Goal: Entertainment & Leisure: Consume media (video, audio)

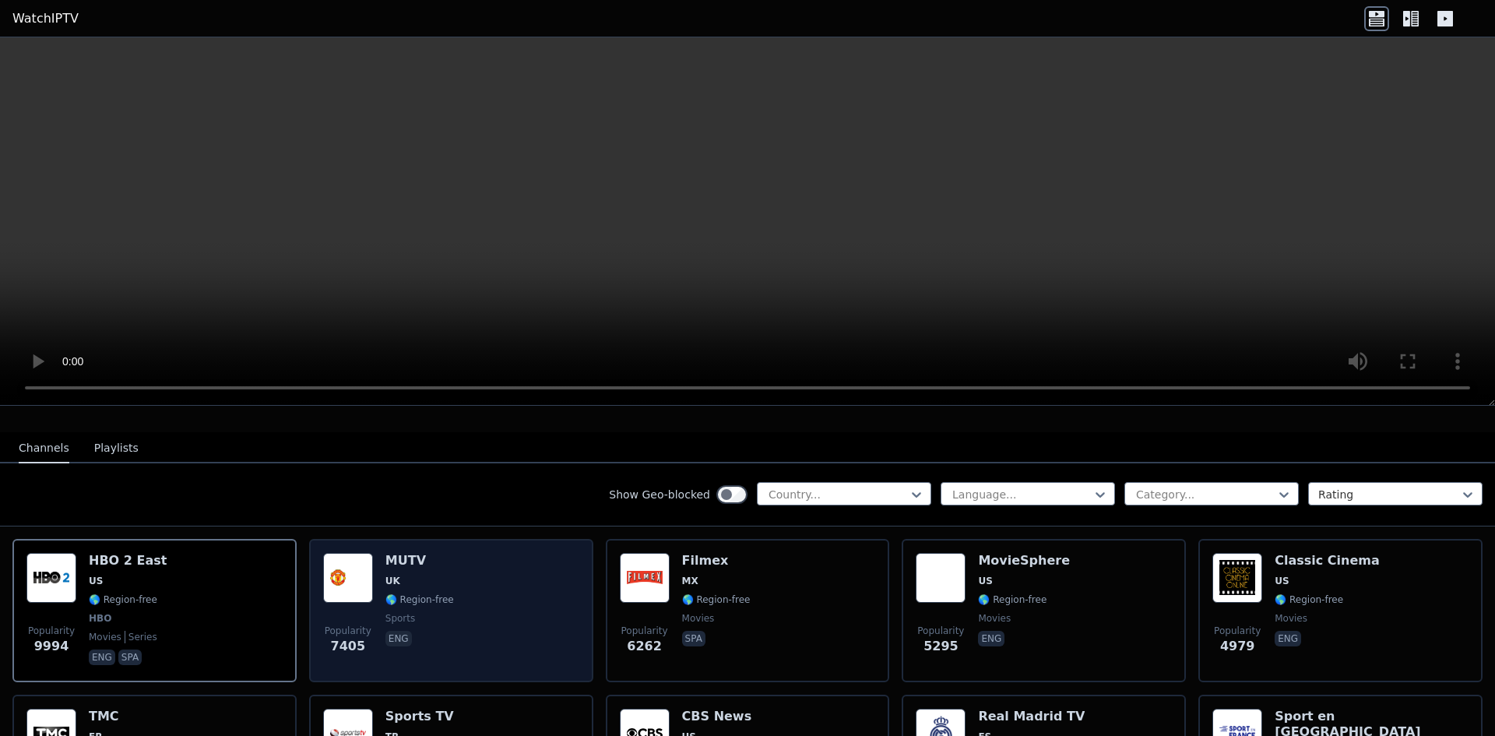
scroll to position [156, 0]
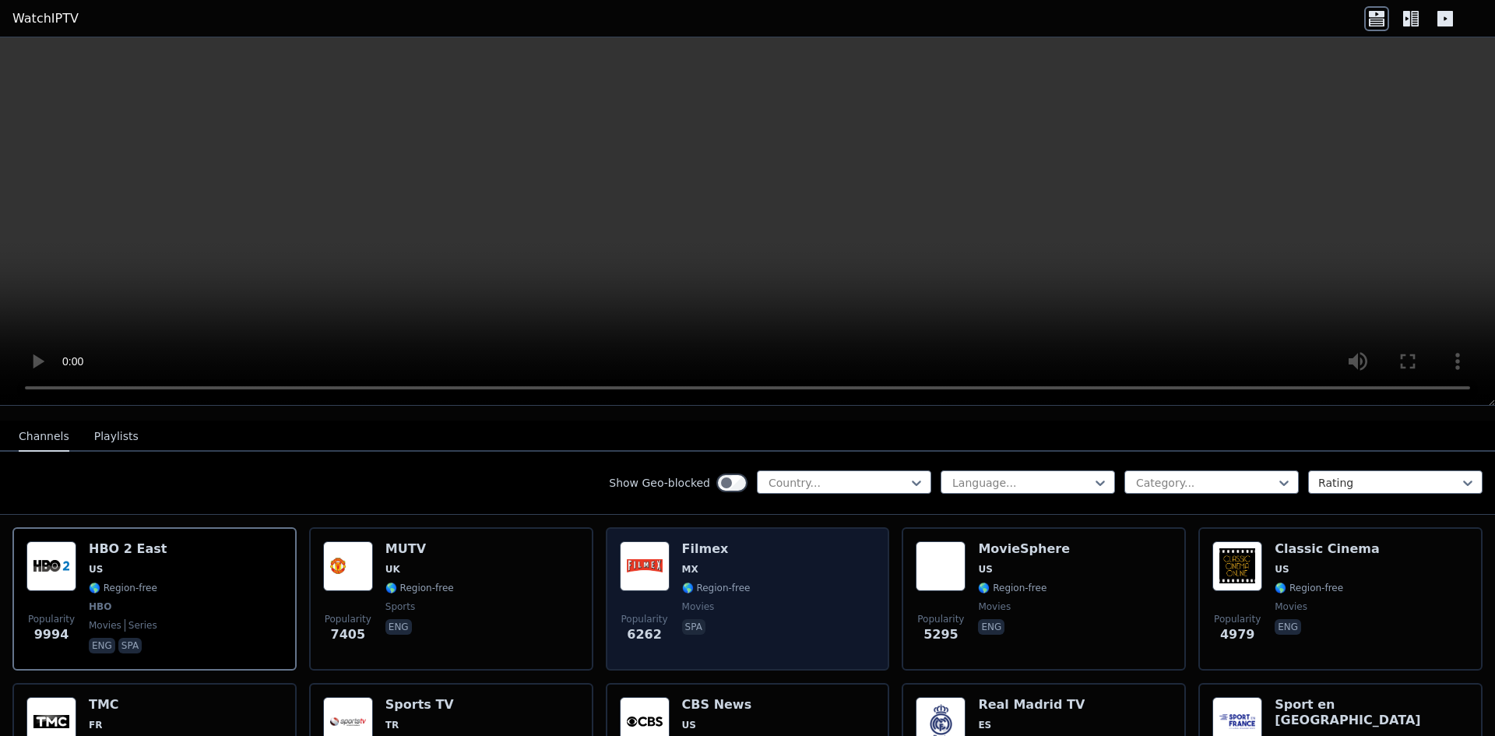
click at [672, 558] on div "Popularity 6262 Filmex MX 🌎 Region-free movies spa" at bounding box center [748, 598] width 256 height 115
click at [648, 556] on img at bounding box center [645, 566] width 50 height 50
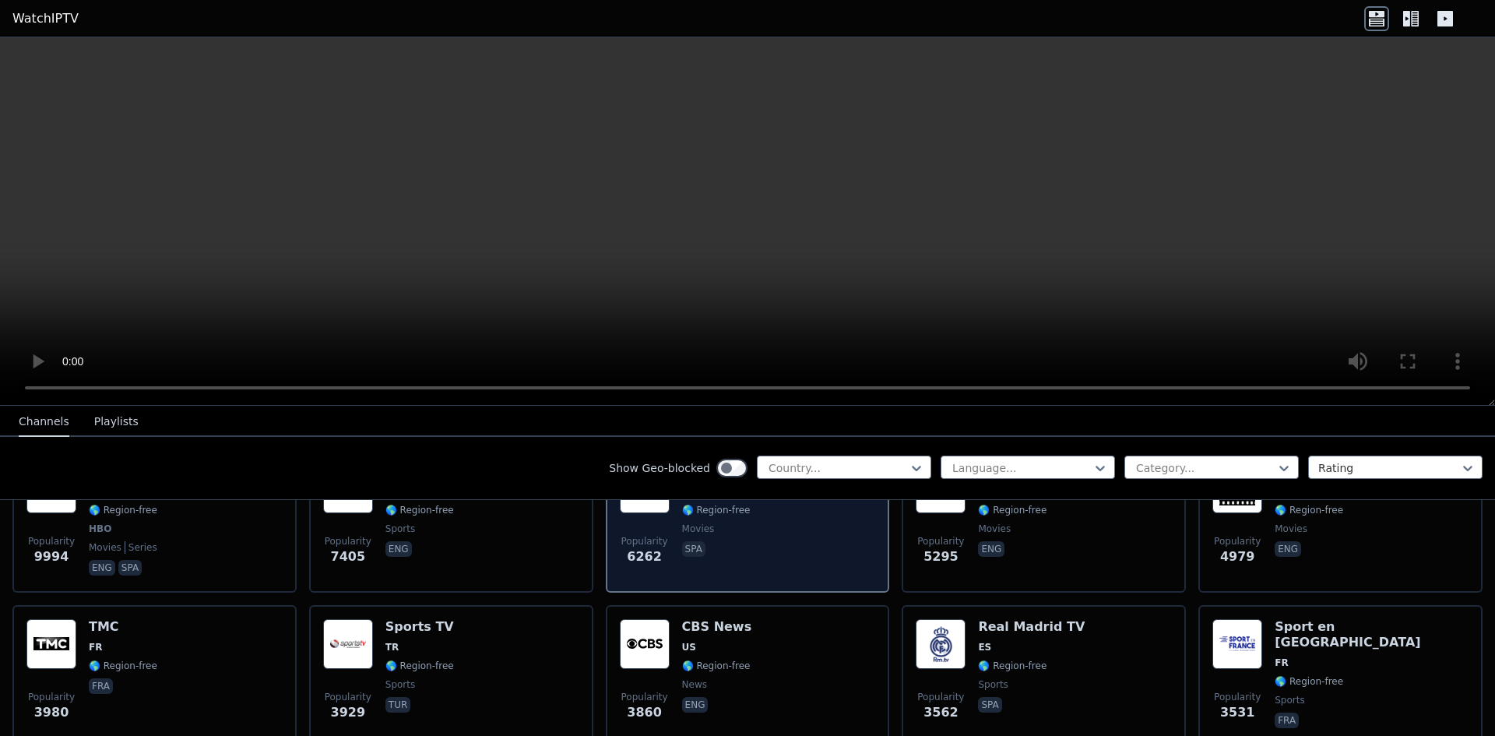
click at [682, 546] on span "spa" at bounding box center [716, 550] width 68 height 19
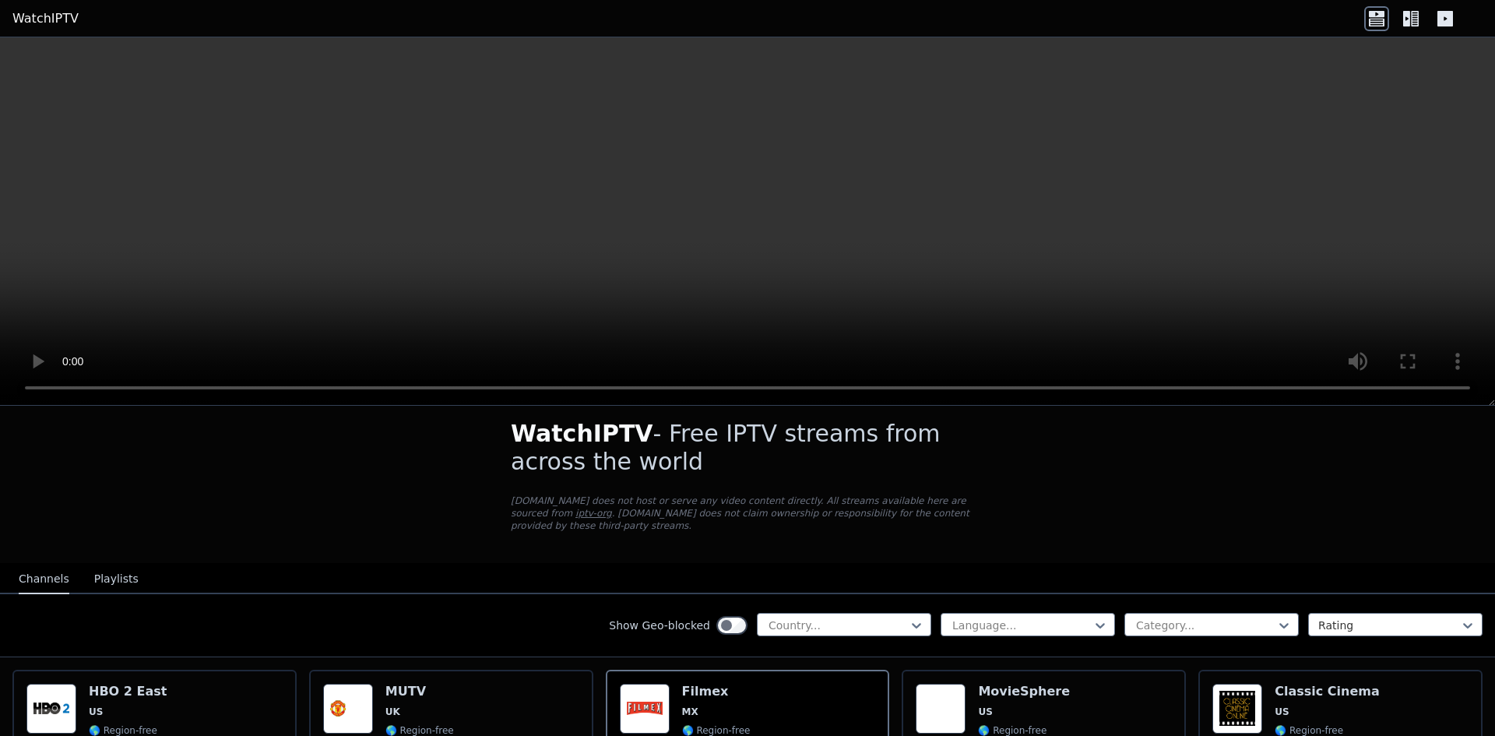
scroll to position [0, 0]
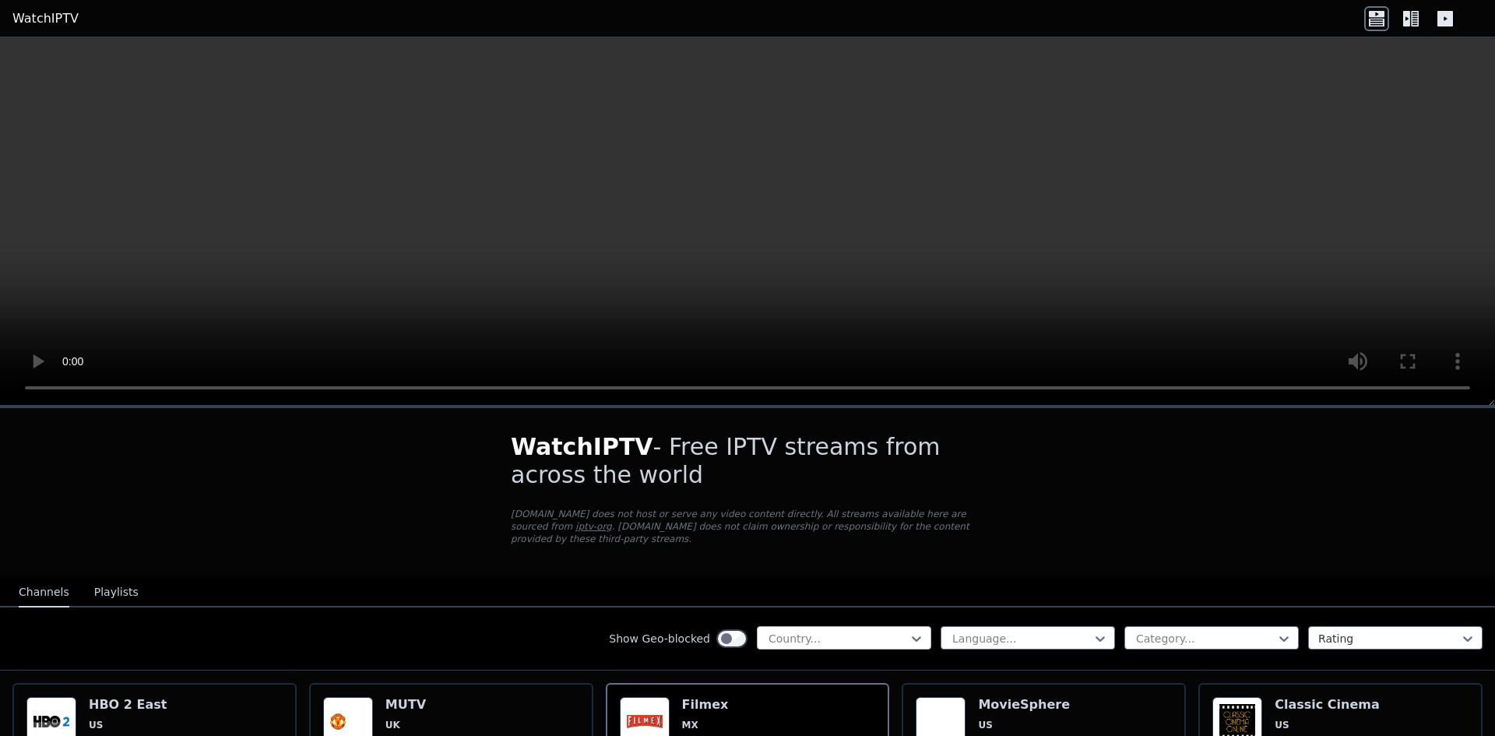
click at [889, 633] on div at bounding box center [838, 638] width 142 height 16
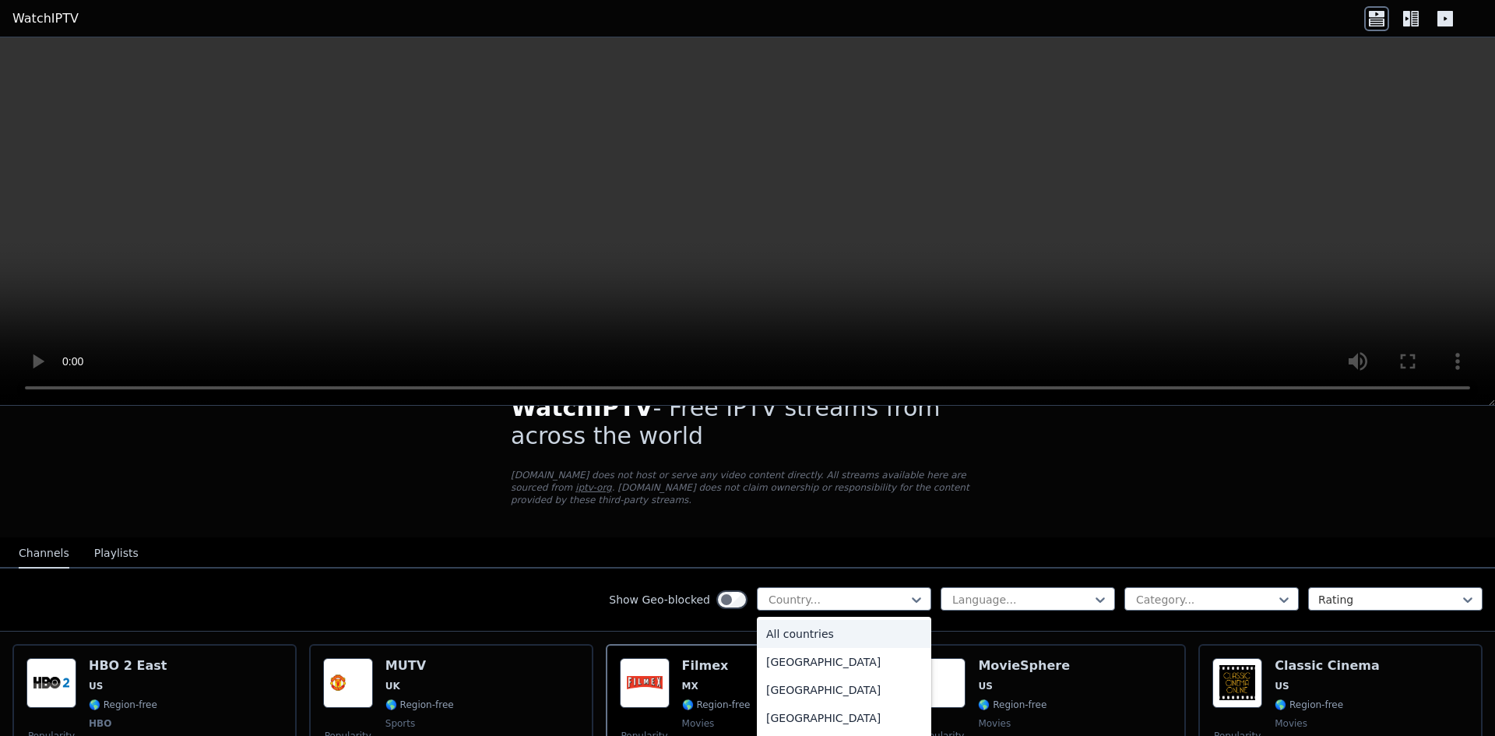
scroll to position [78, 0]
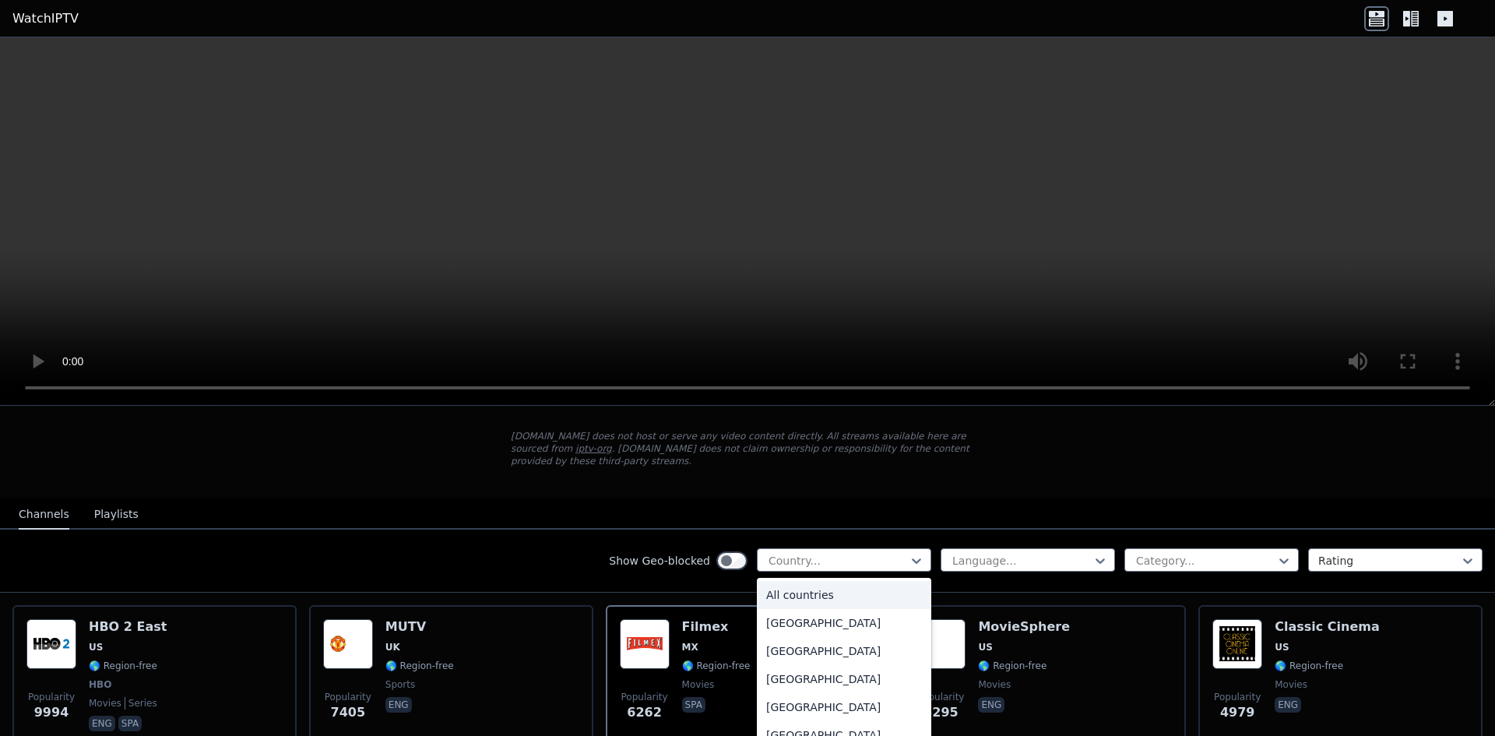
click at [663, 472] on div "WatchIPTV - Free IPTV streams from across the world [DOMAIN_NAME] does not host…" at bounding box center [747, 414] width 523 height 168
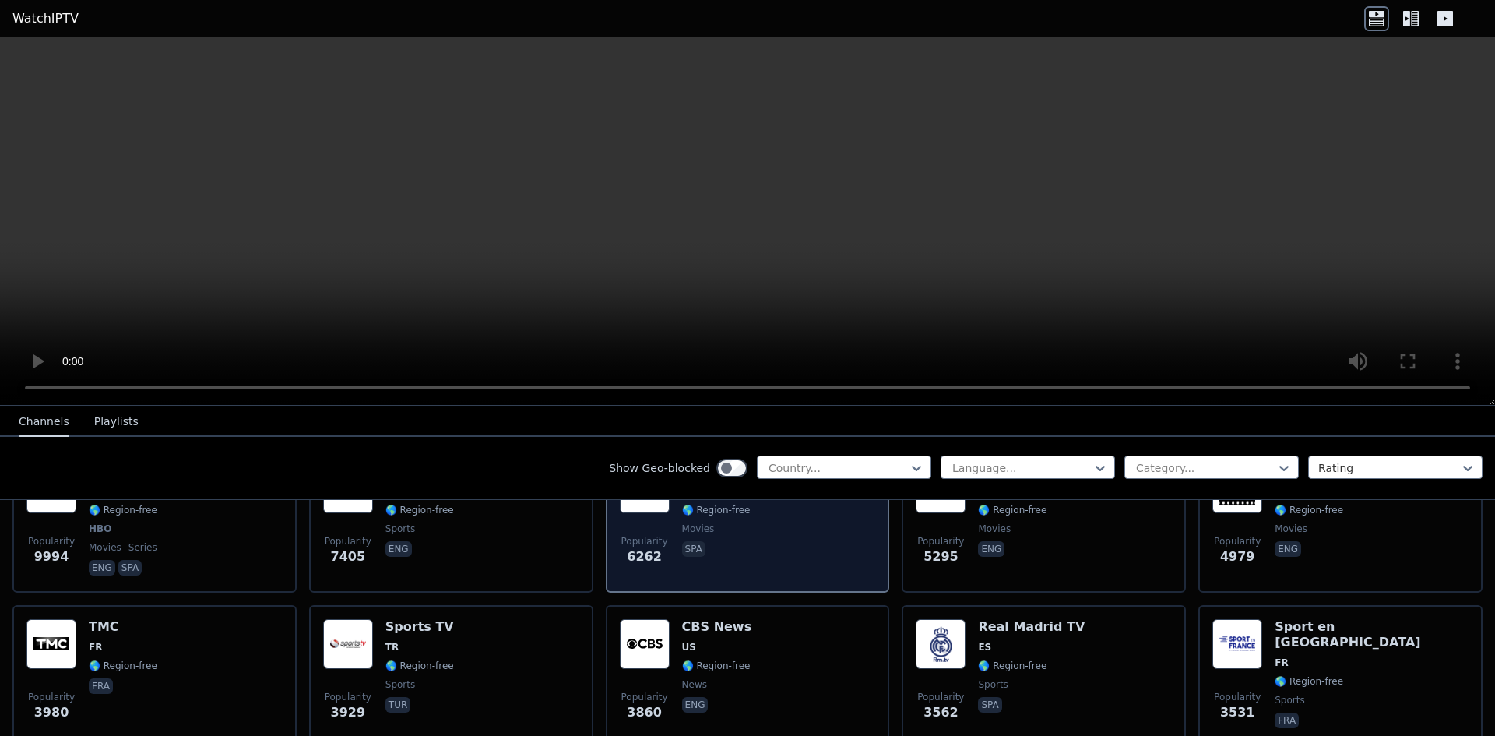
click at [658, 537] on span "Popularity 6262" at bounding box center [645, 550] width 50 height 50
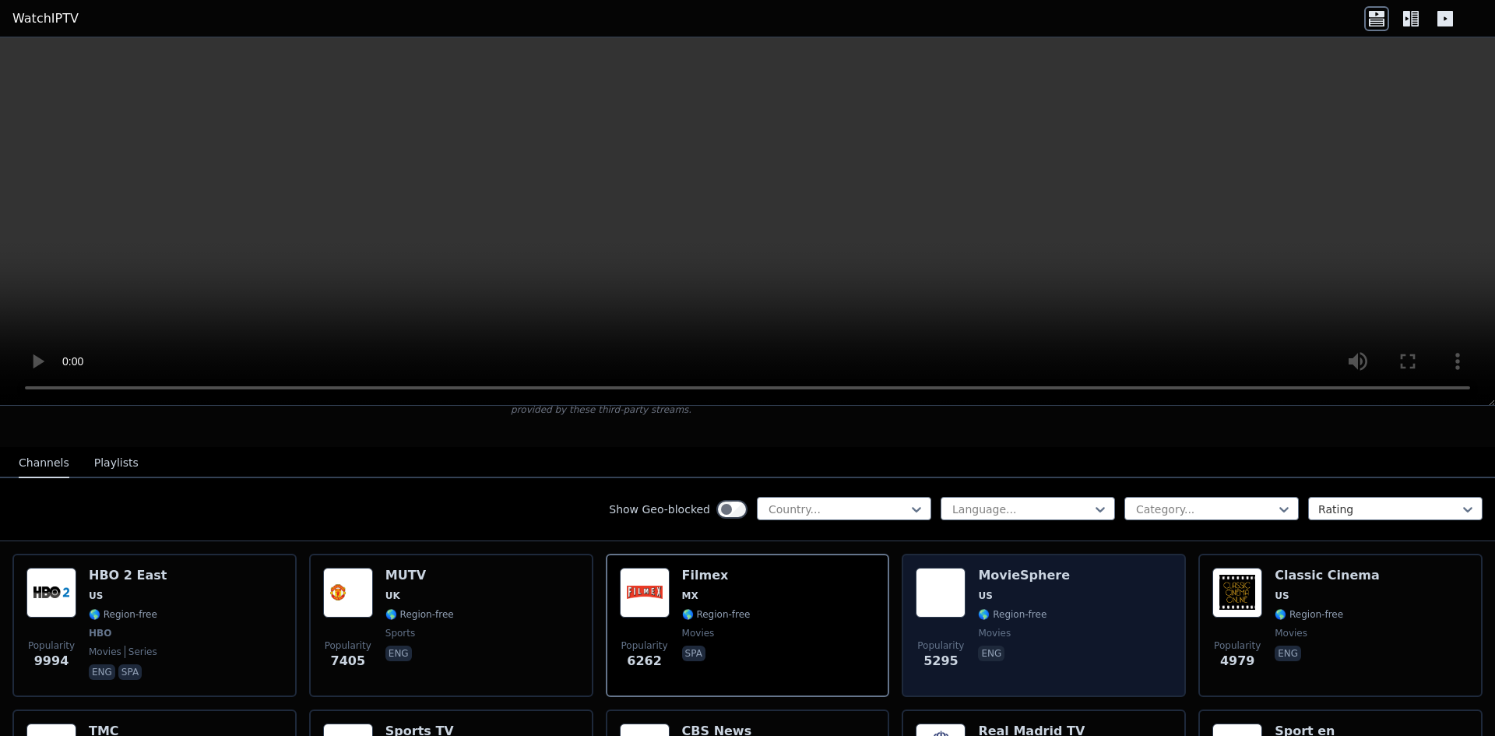
scroll to position [156, 0]
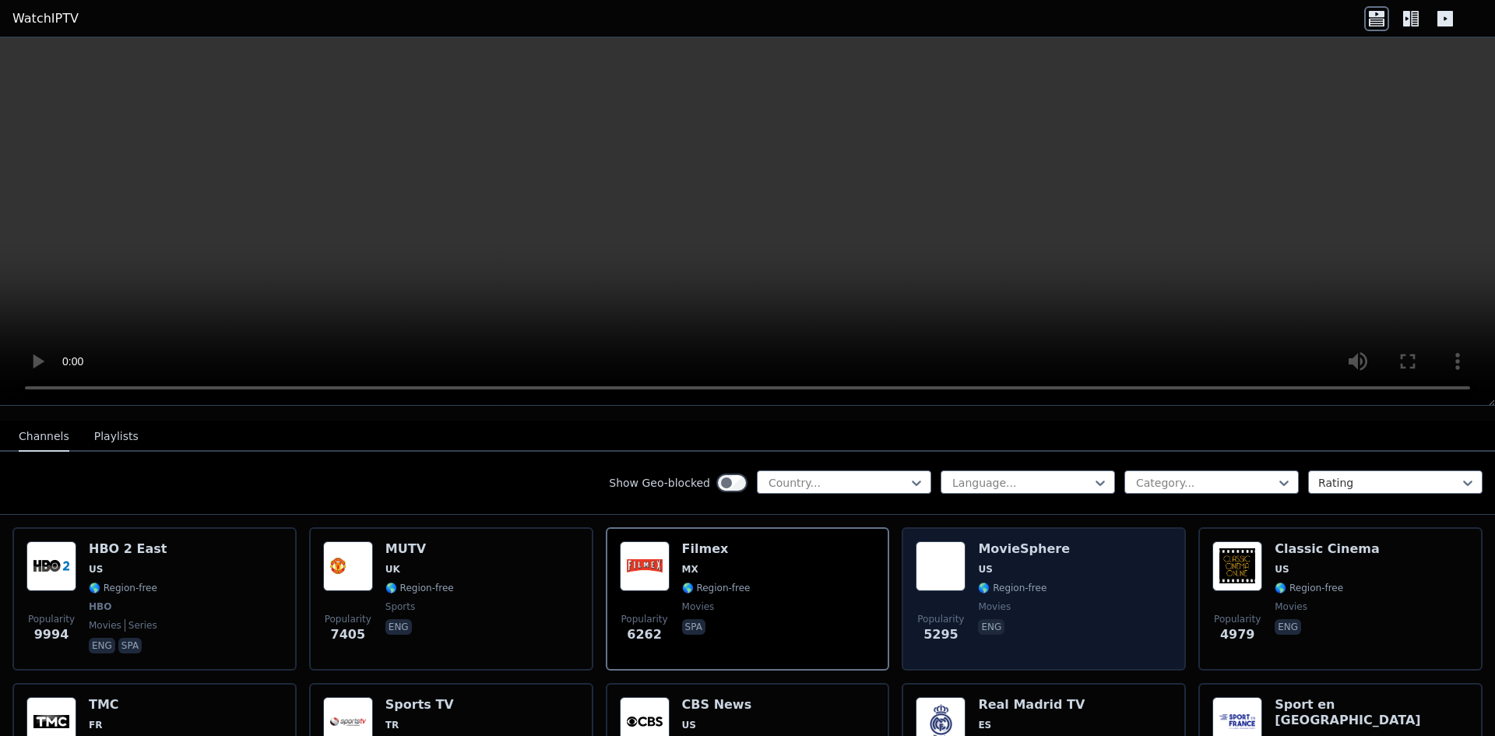
click at [1033, 581] on div "MovieSphere US 🌎 Region-free movies eng" at bounding box center [1024, 598] width 92 height 115
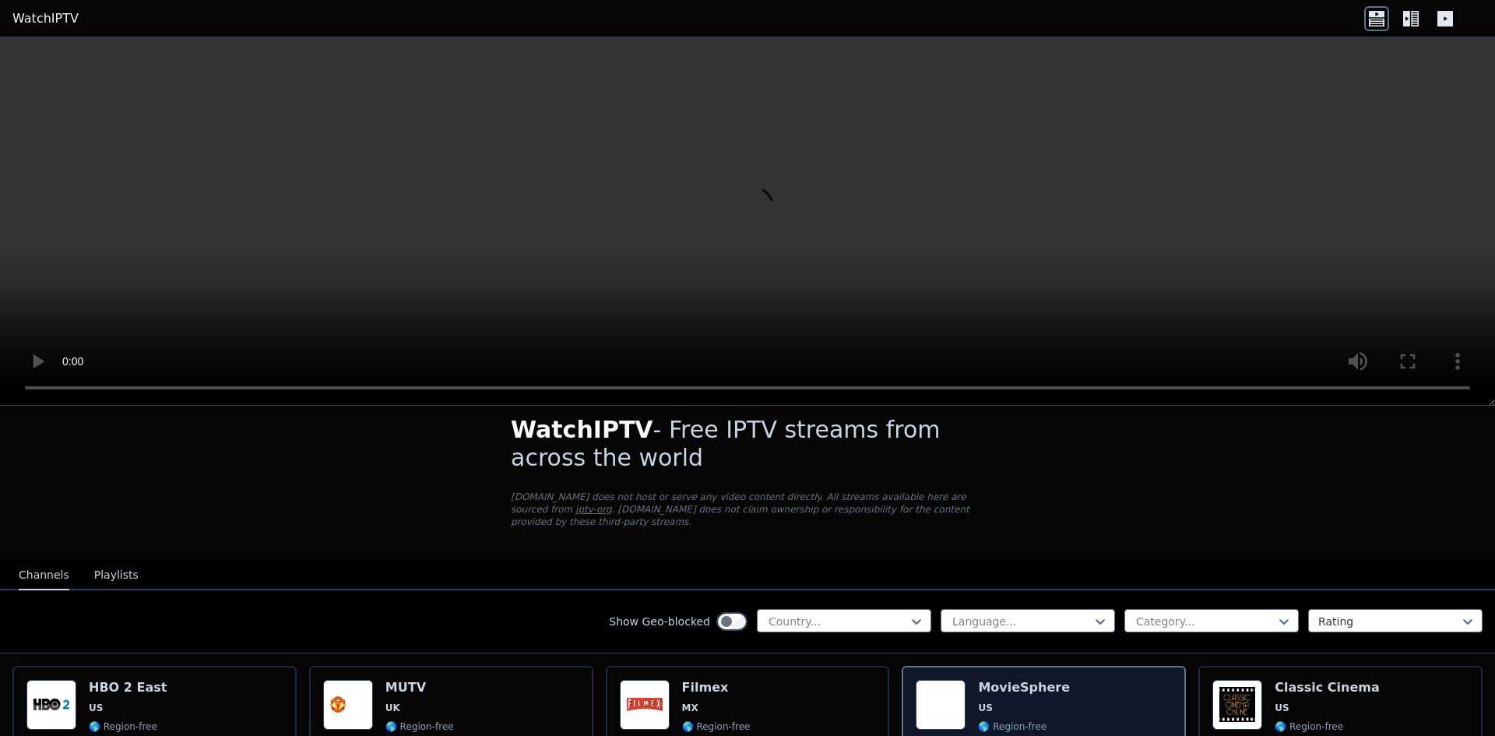
scroll to position [0, 0]
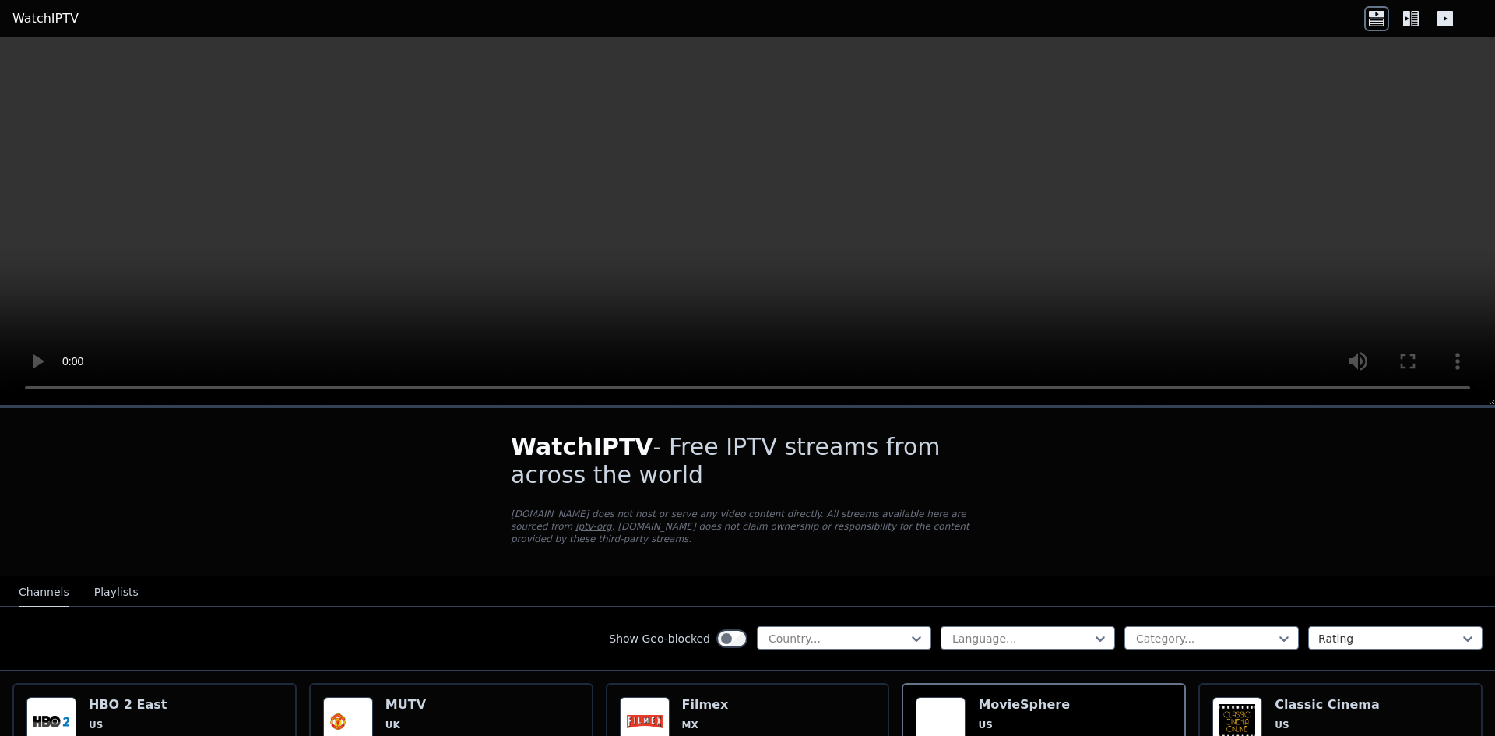
click at [617, 223] on video at bounding box center [747, 221] width 1495 height 368
click at [620, 232] on video at bounding box center [747, 221] width 1495 height 368
click at [520, 236] on video at bounding box center [747, 221] width 1495 height 368
click at [655, 201] on video at bounding box center [747, 221] width 1495 height 368
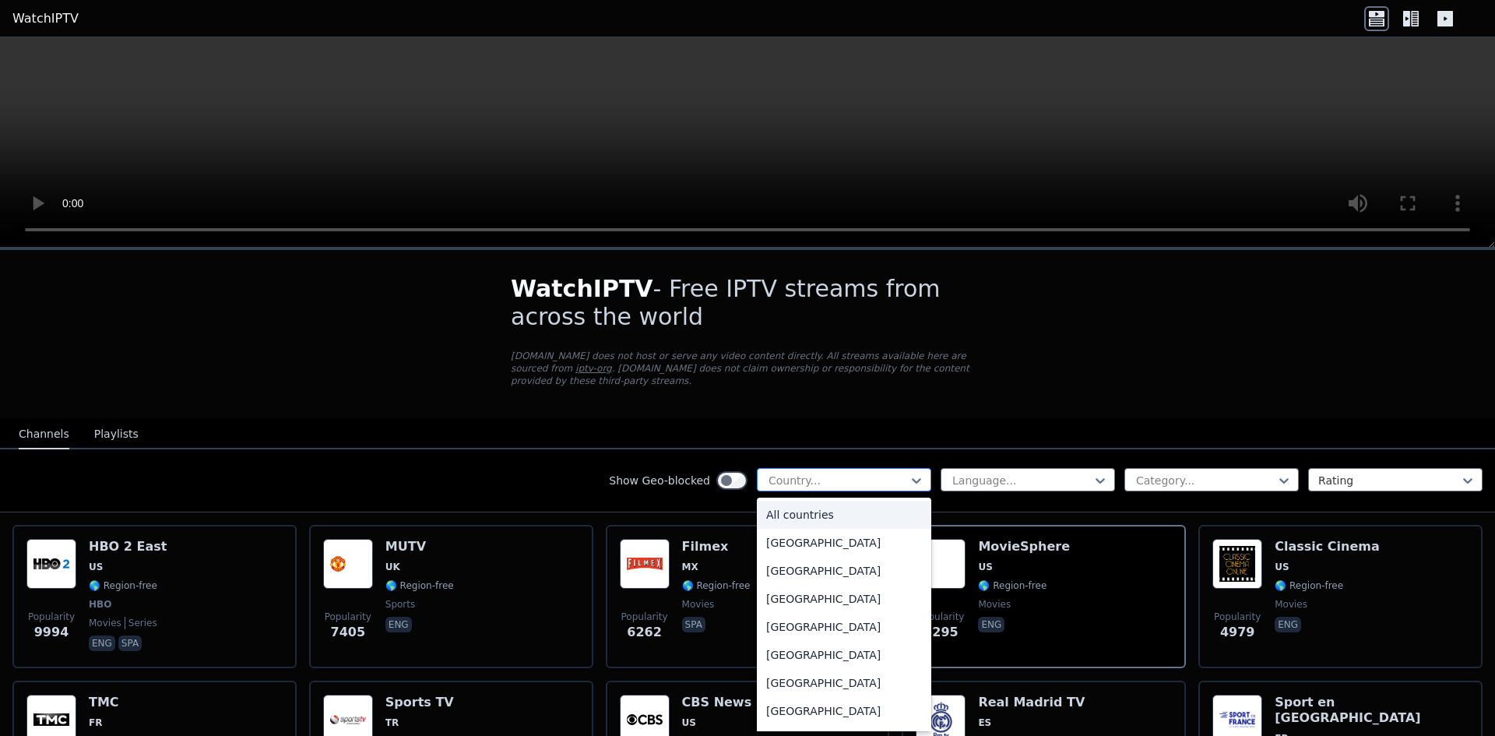
click at [793, 472] on div at bounding box center [838, 480] width 142 height 16
click at [814, 585] on div "[GEOGRAPHIC_DATA]" at bounding box center [844, 599] width 174 height 28
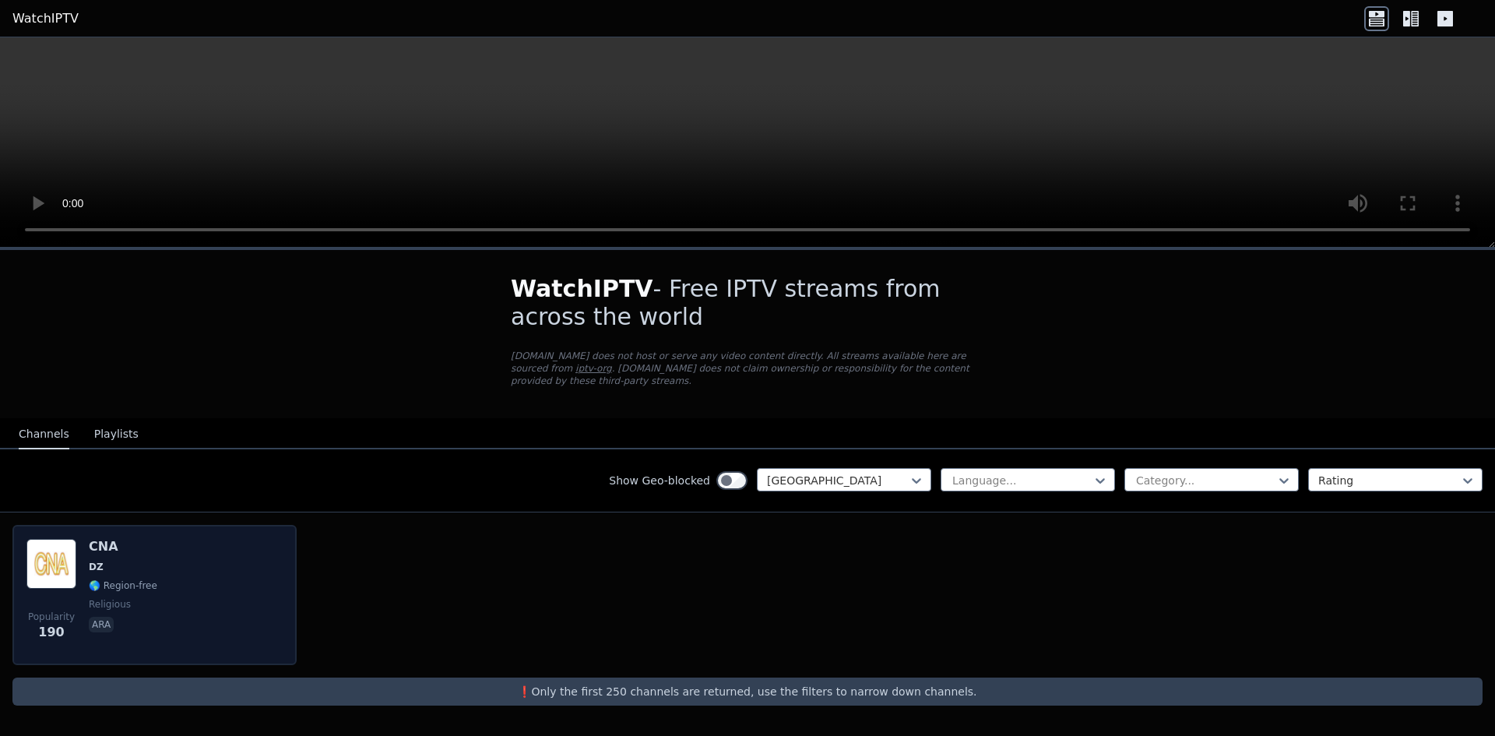
click at [230, 560] on div "Popularity 190 CNA DZ 🌎 Region-free religious ara" at bounding box center [154, 595] width 256 height 112
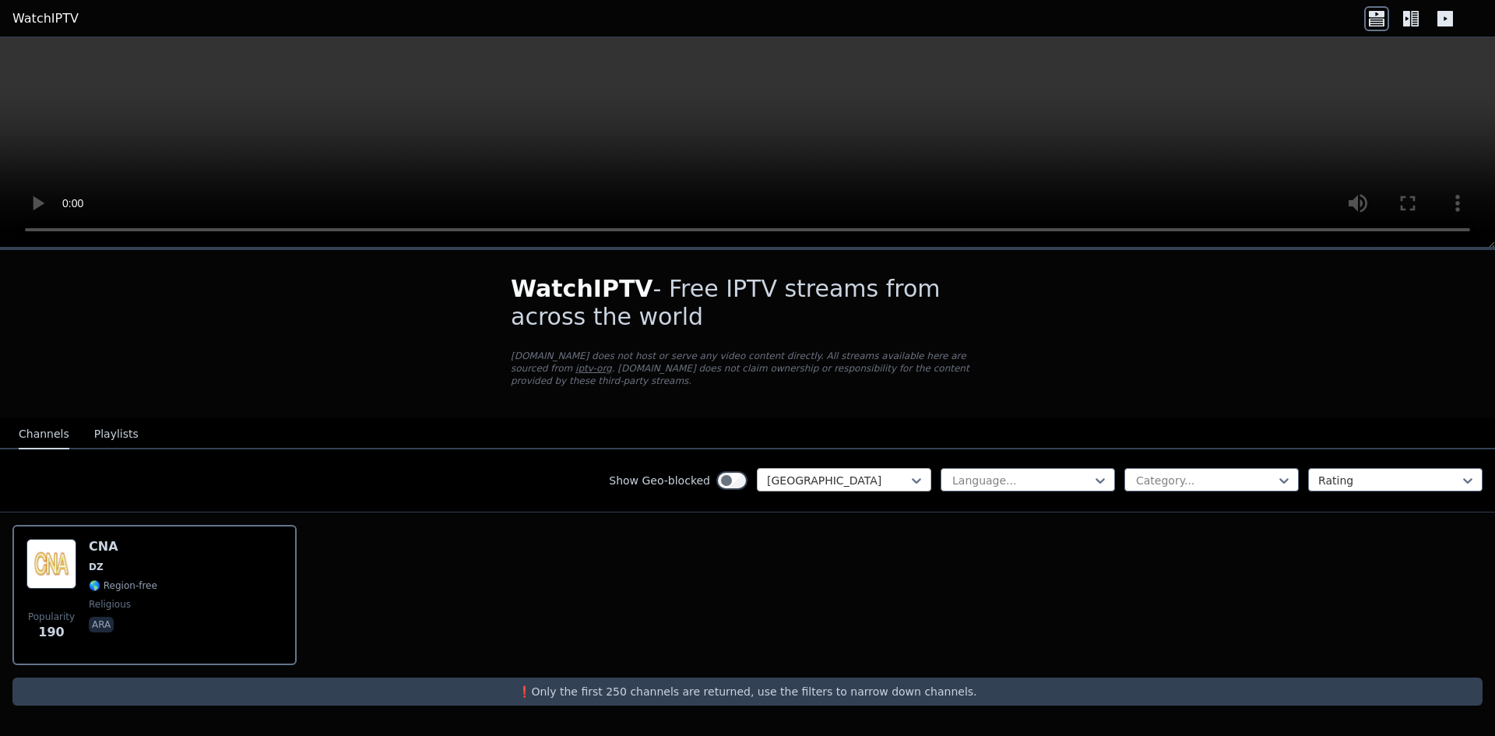
click at [845, 472] on div at bounding box center [838, 480] width 142 height 16
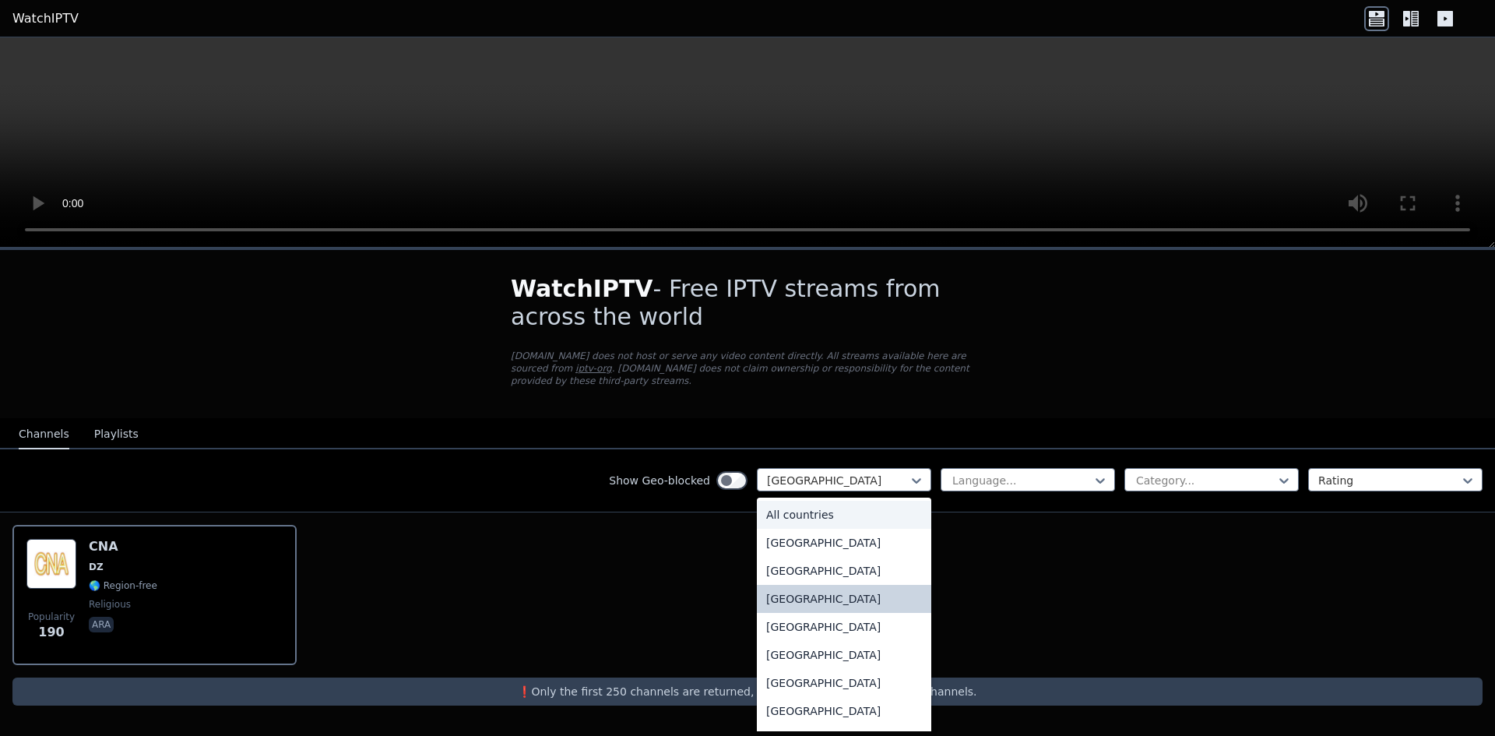
click at [846, 501] on div "All countries" at bounding box center [844, 515] width 174 height 28
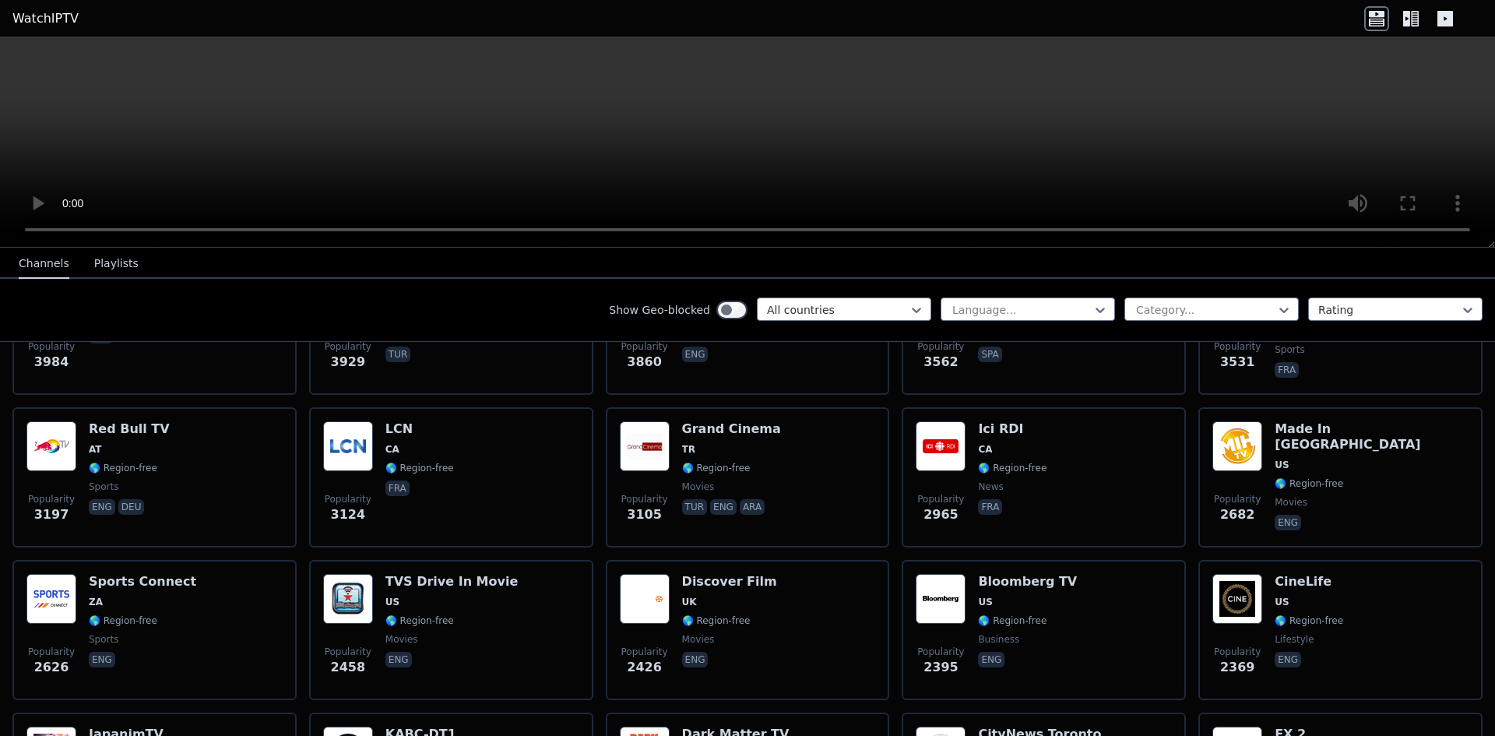
scroll to position [467, 0]
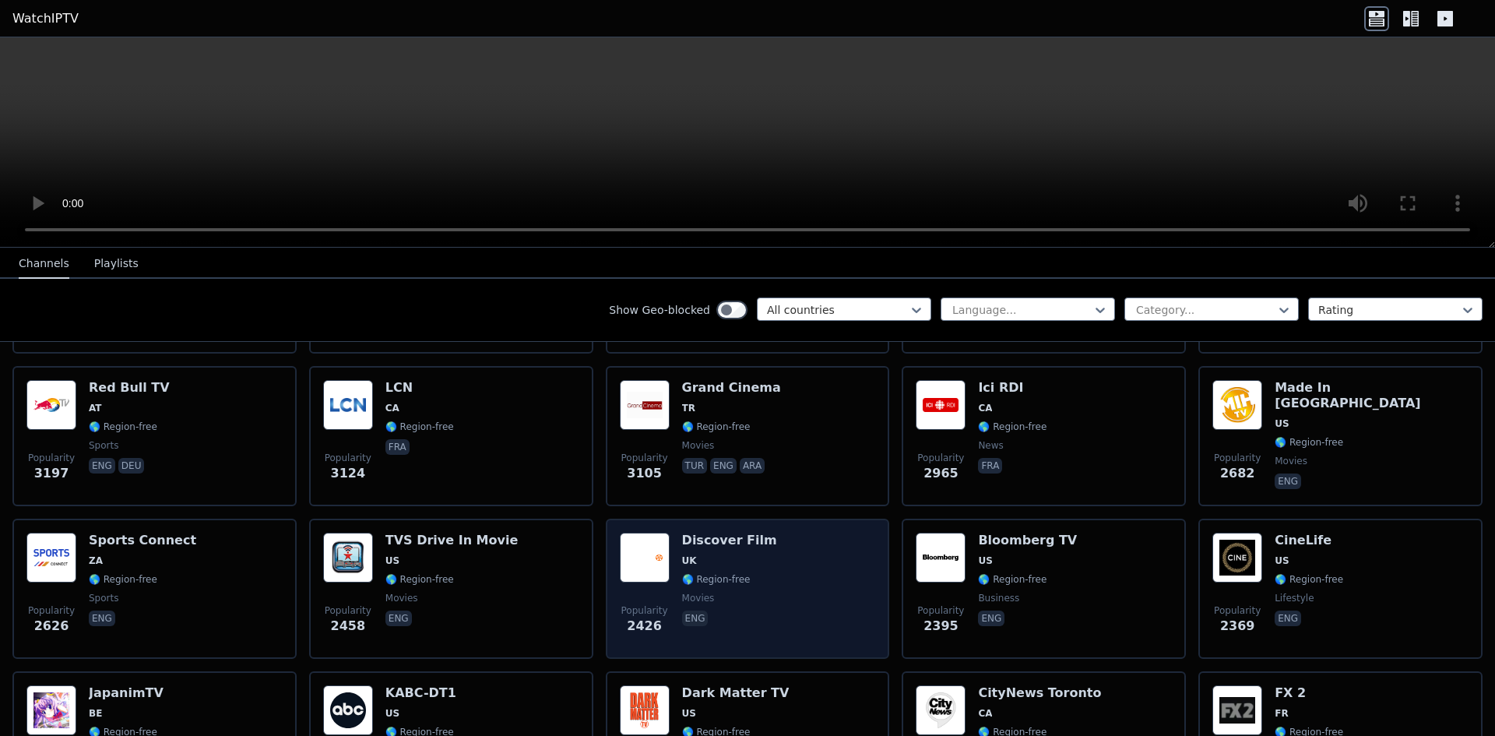
click at [709, 539] on div "Discover Film UK 🌎 Region-free movies eng" at bounding box center [729, 588] width 95 height 112
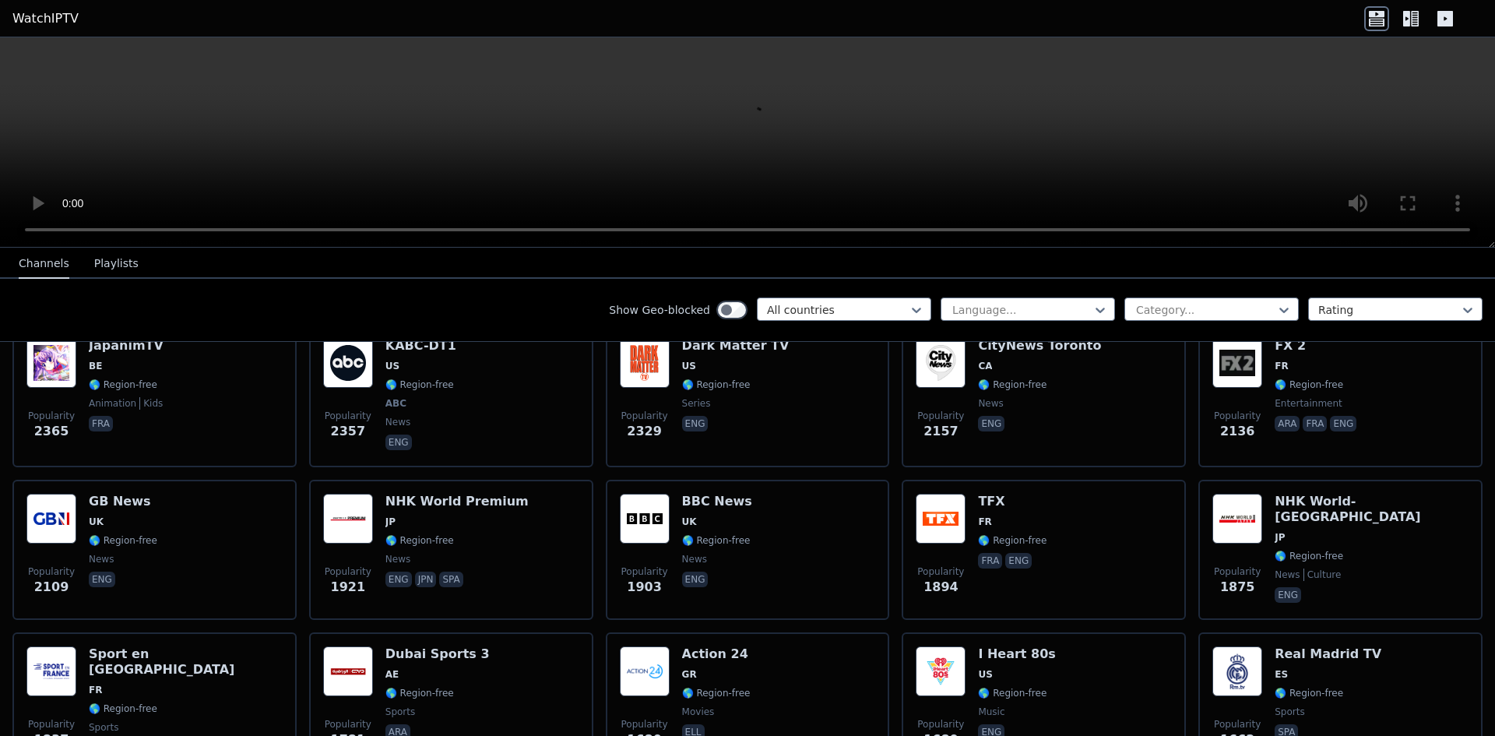
scroll to position [1012, 0]
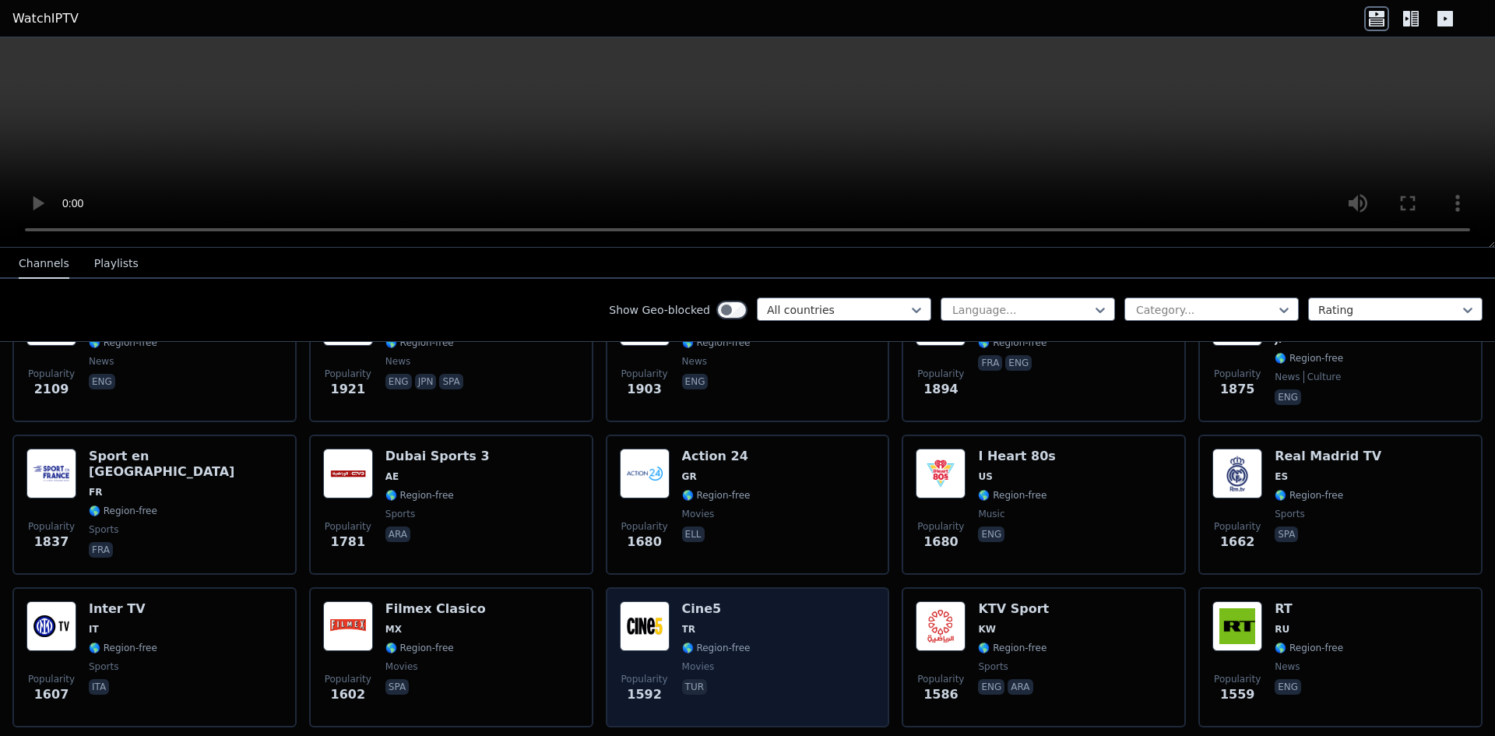
click at [708, 587] on div "Popularity 1592 Cine5 TR 🌎 Region-free movies tur" at bounding box center [748, 657] width 284 height 140
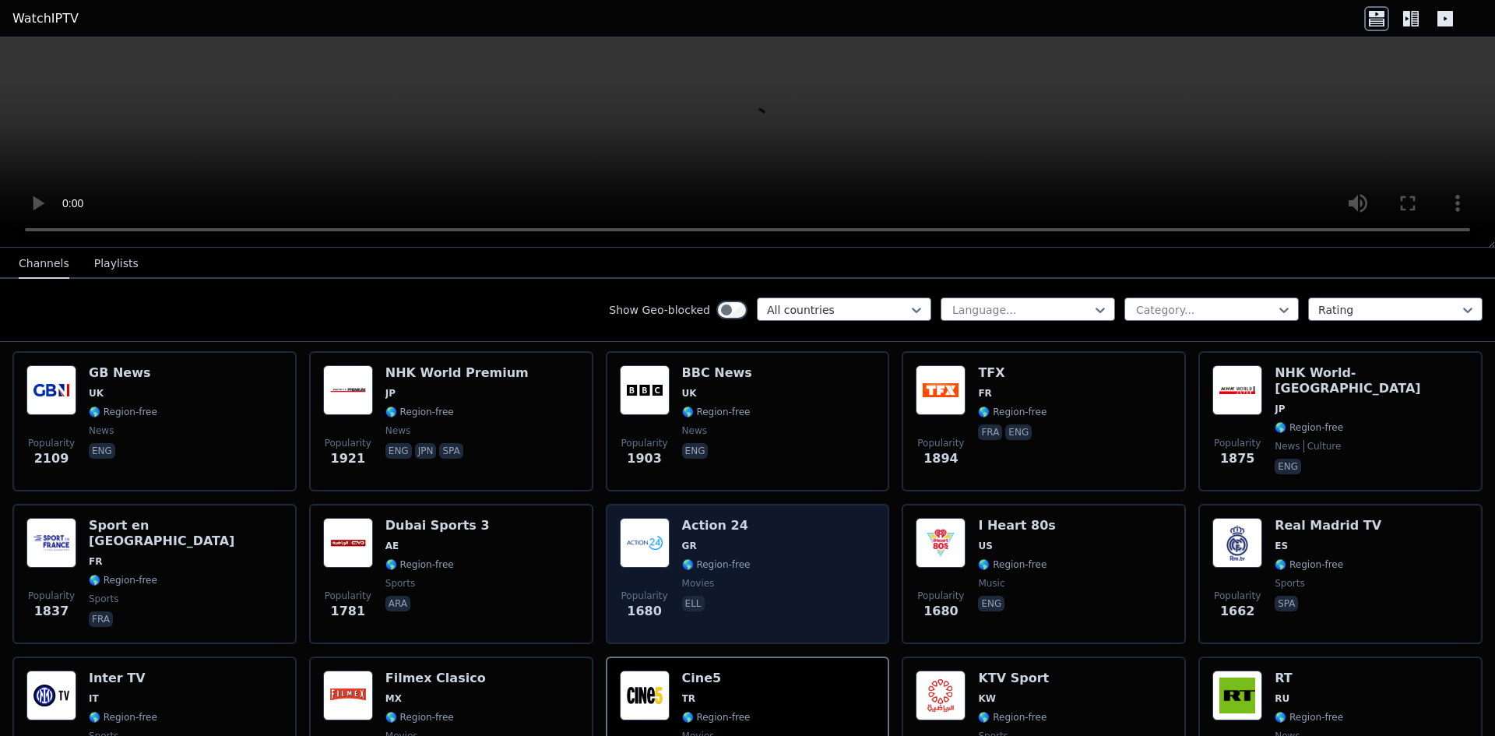
scroll to position [778, 0]
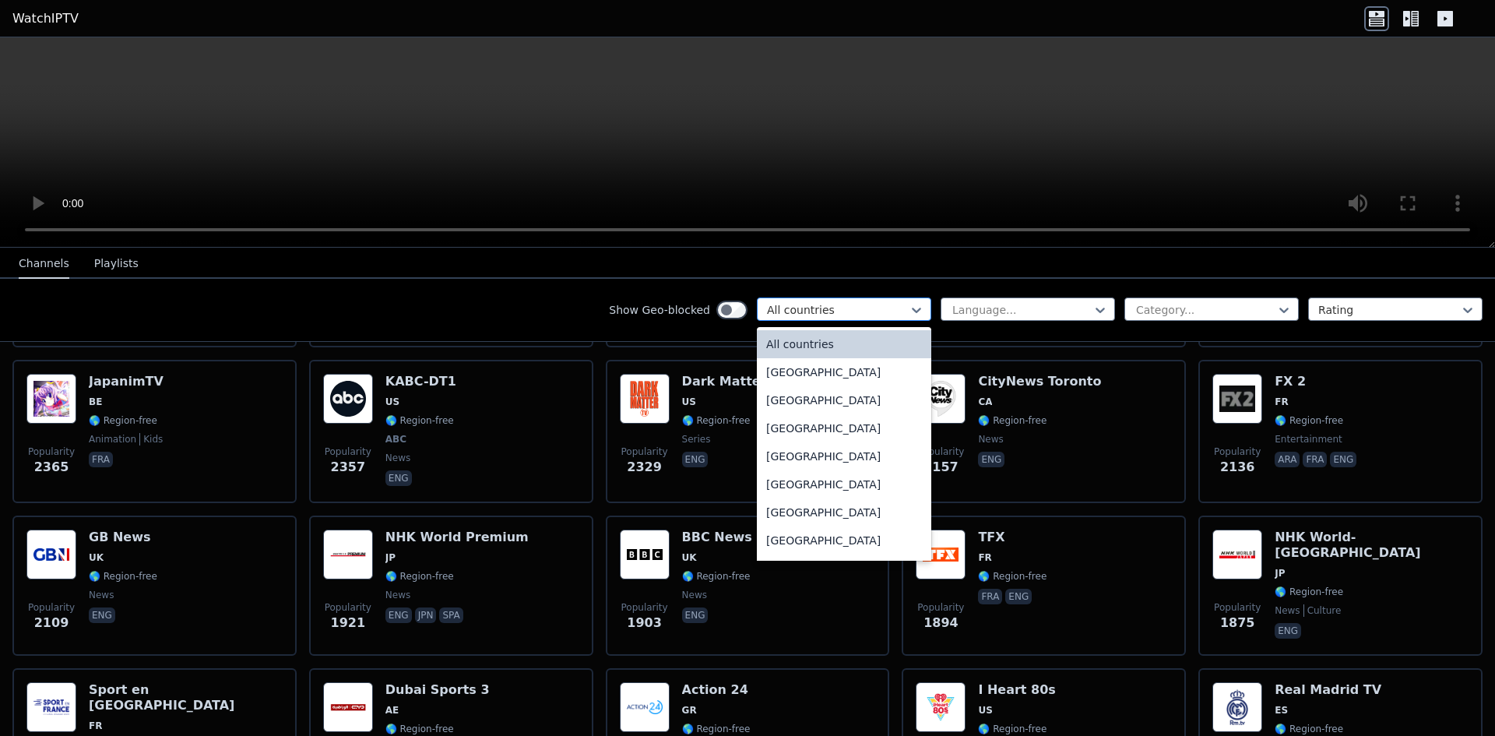
click at [805, 317] on div at bounding box center [838, 310] width 142 height 16
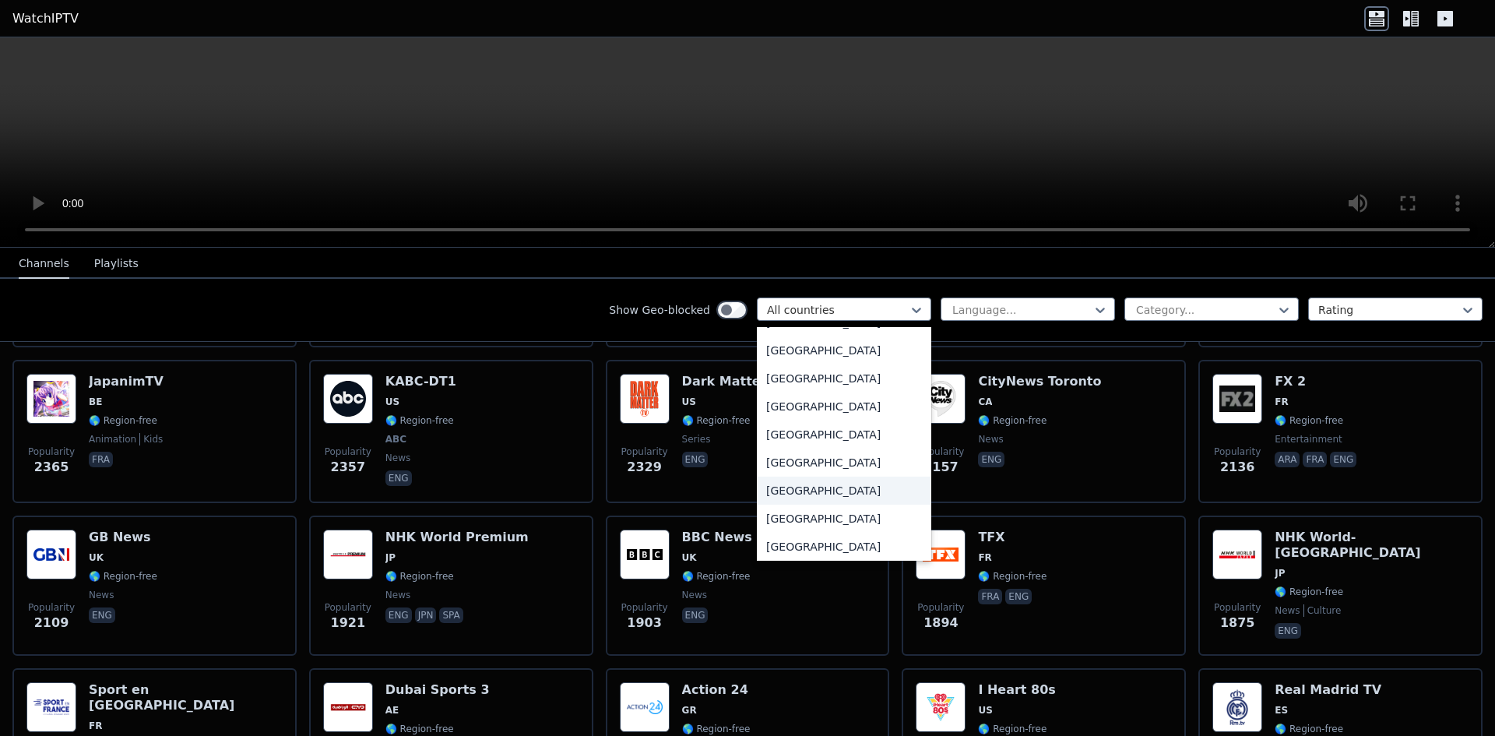
type input "*"
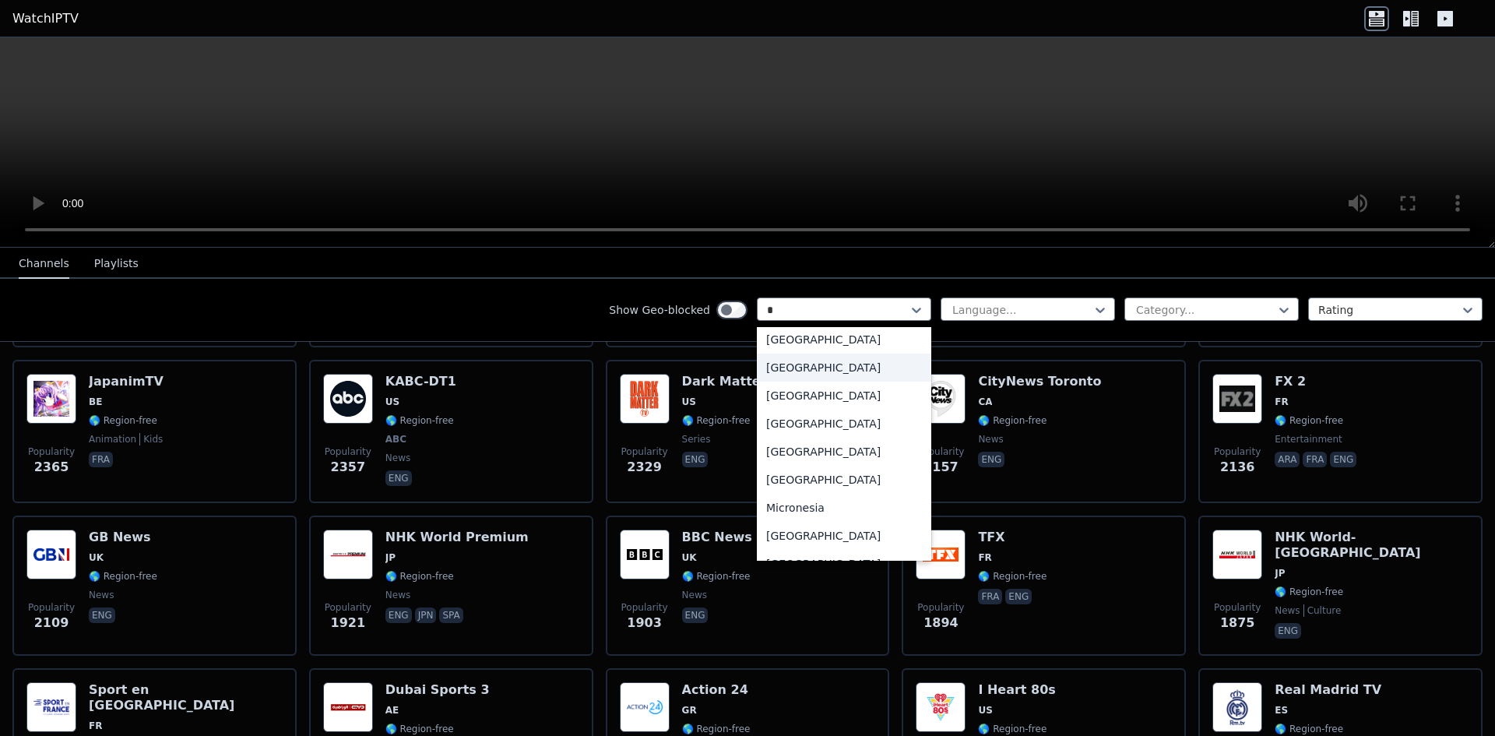
scroll to position [156, 0]
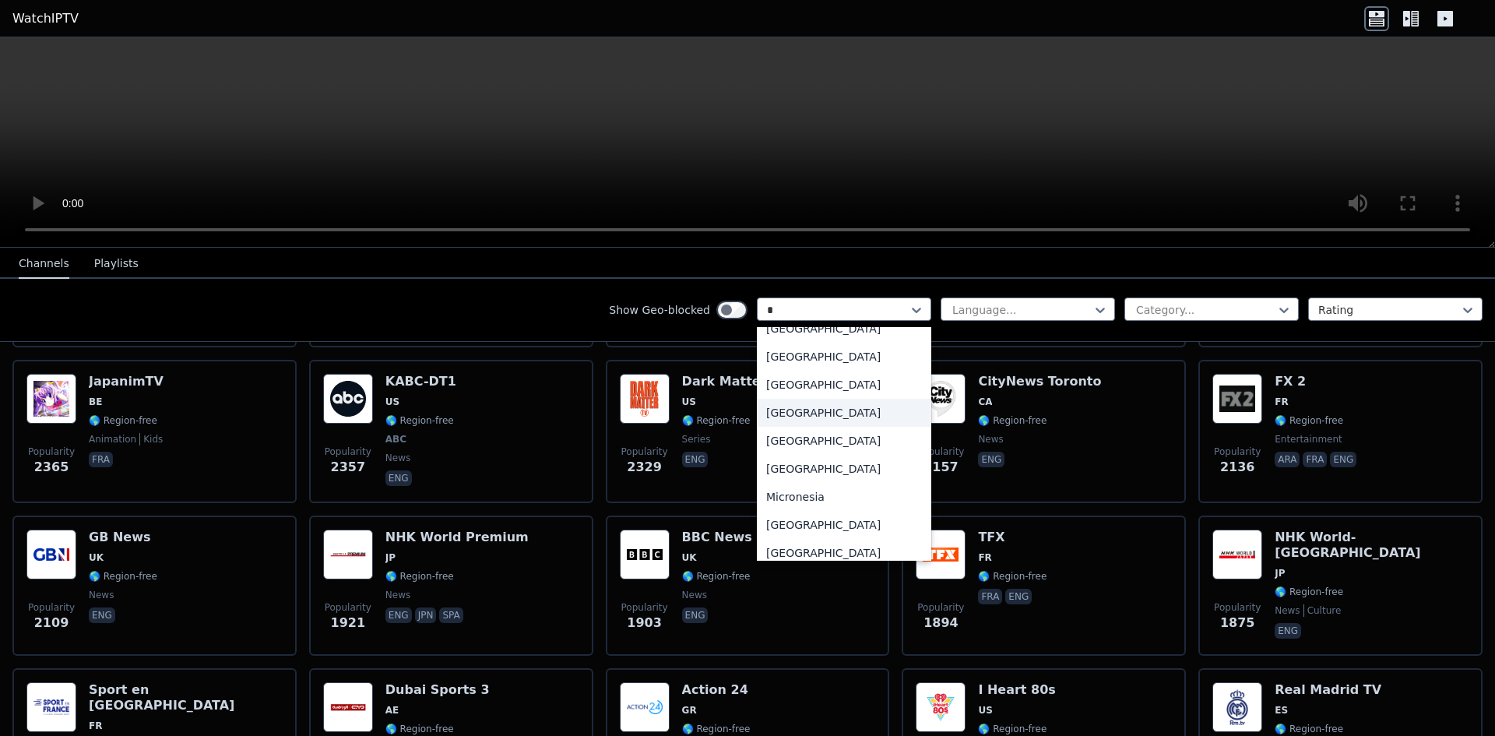
click at [809, 427] on div "[GEOGRAPHIC_DATA]" at bounding box center [844, 413] width 174 height 28
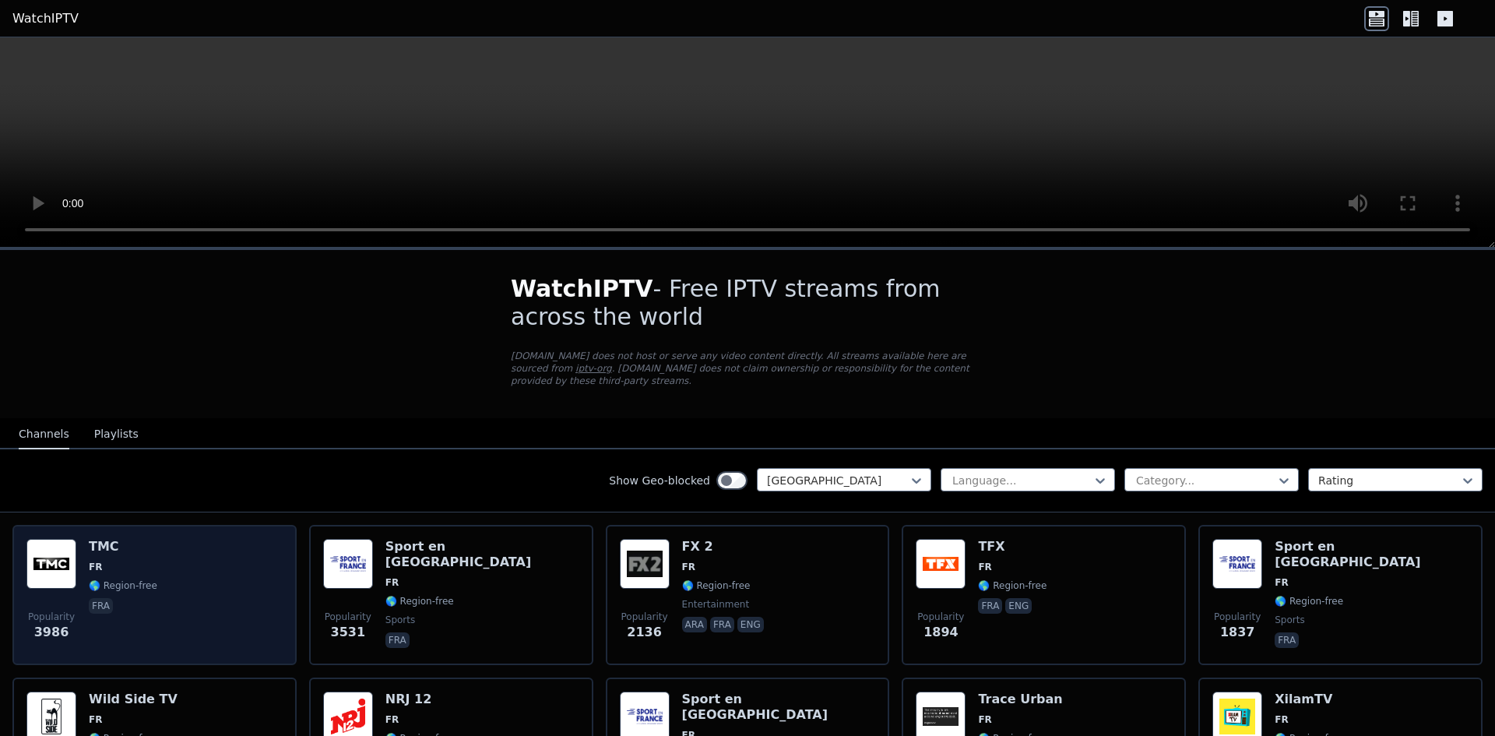
click at [156, 541] on div "Popularity 3986 TMC FR 🌎 Region-free fra" at bounding box center [154, 595] width 256 height 112
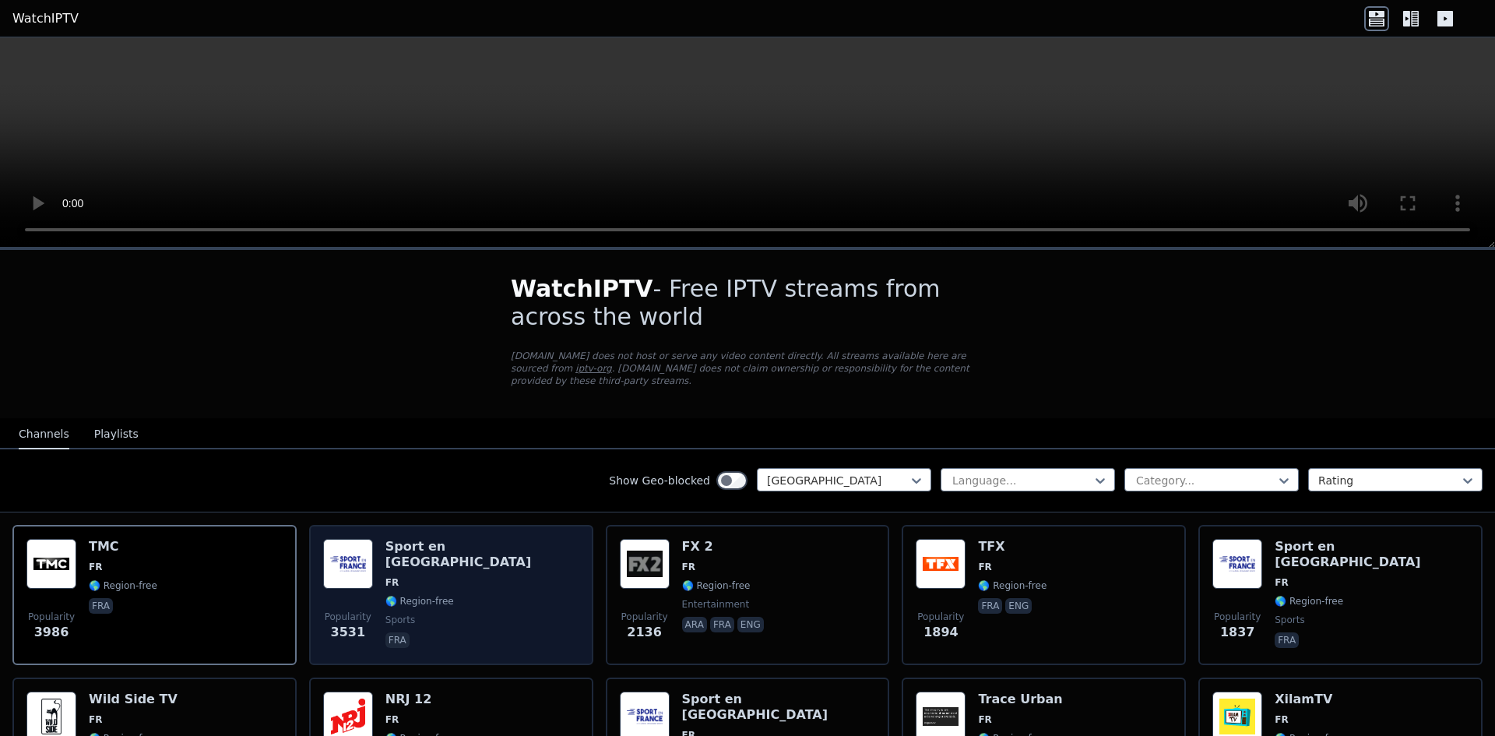
click at [413, 595] on span "🌎 Region-free" at bounding box center [419, 601] width 68 height 12
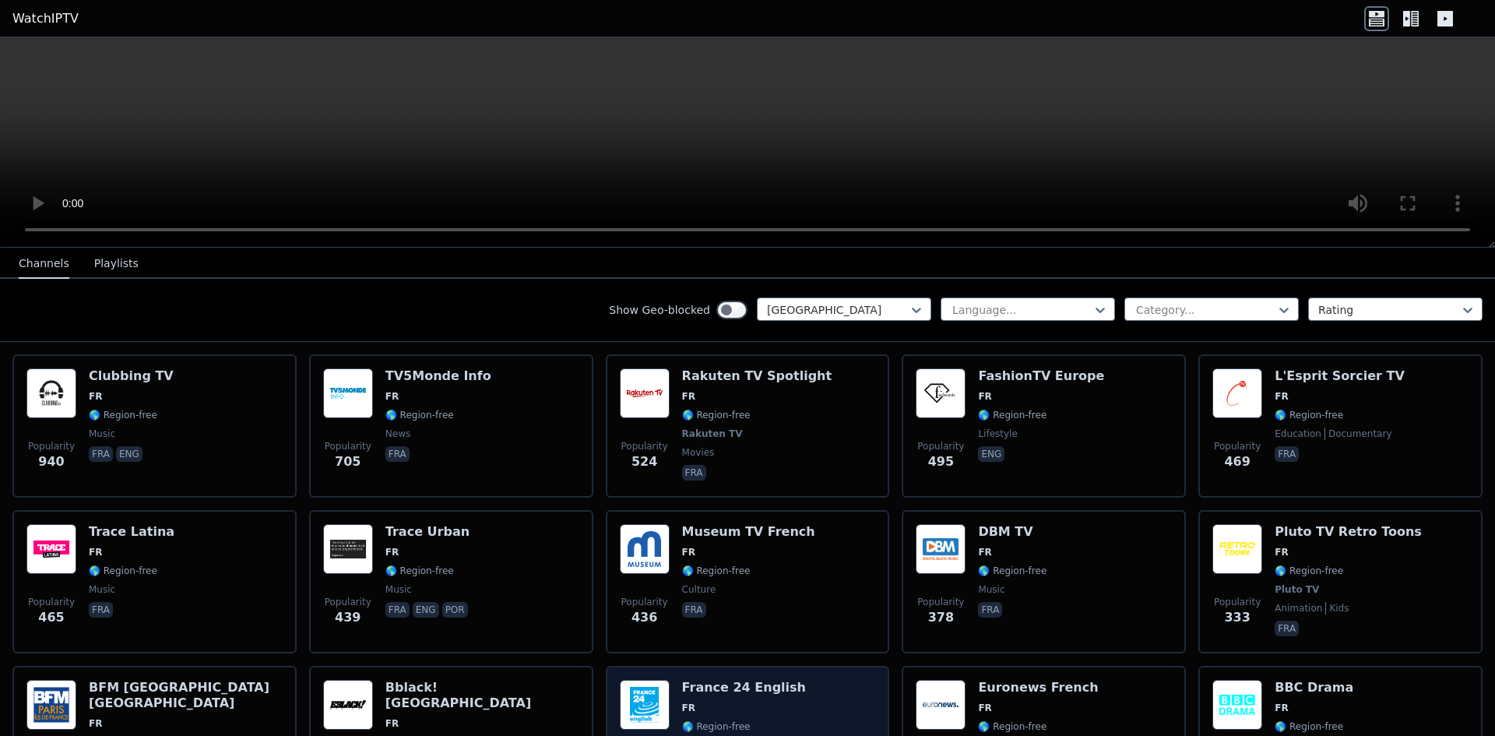
scroll to position [545, 0]
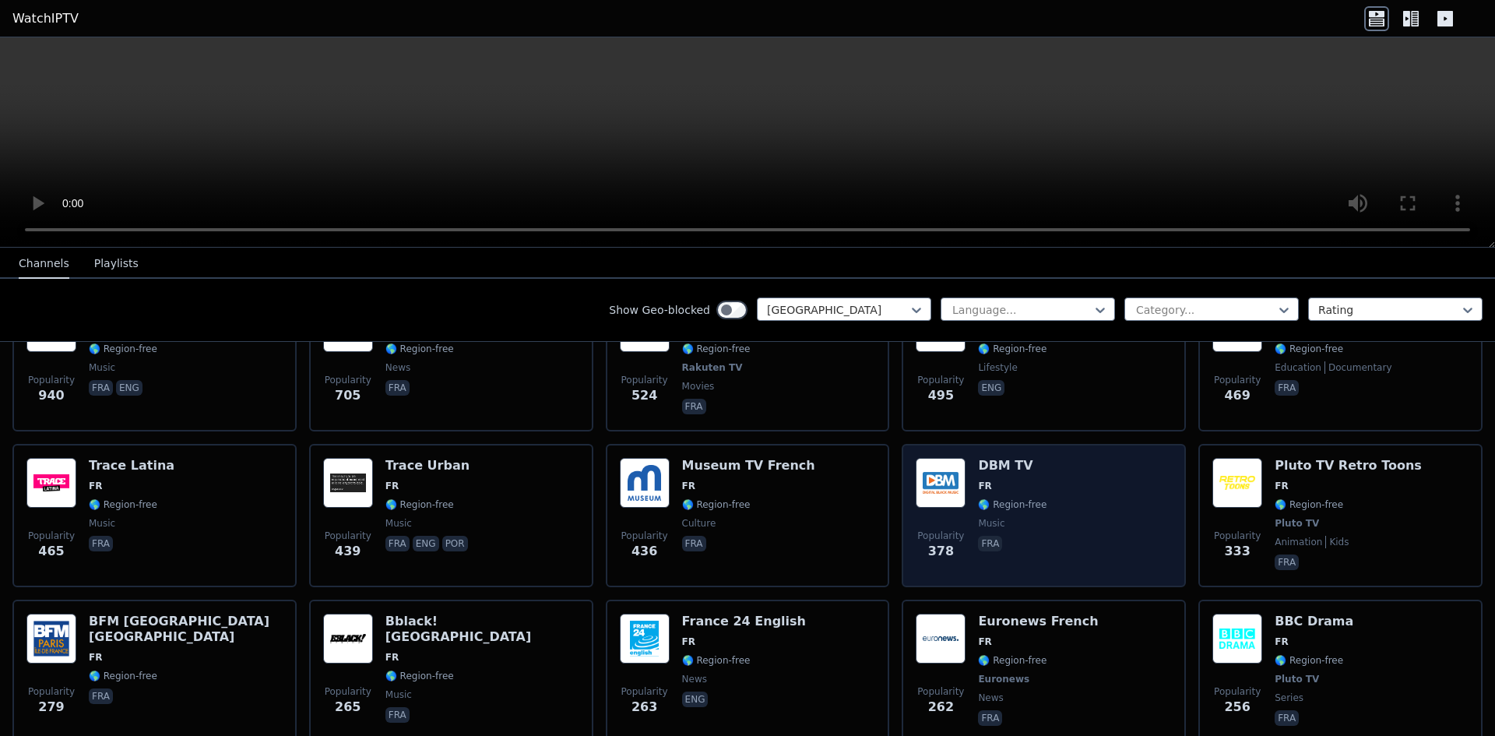
click at [986, 498] on span "🌎 Region-free" at bounding box center [1012, 504] width 68 height 12
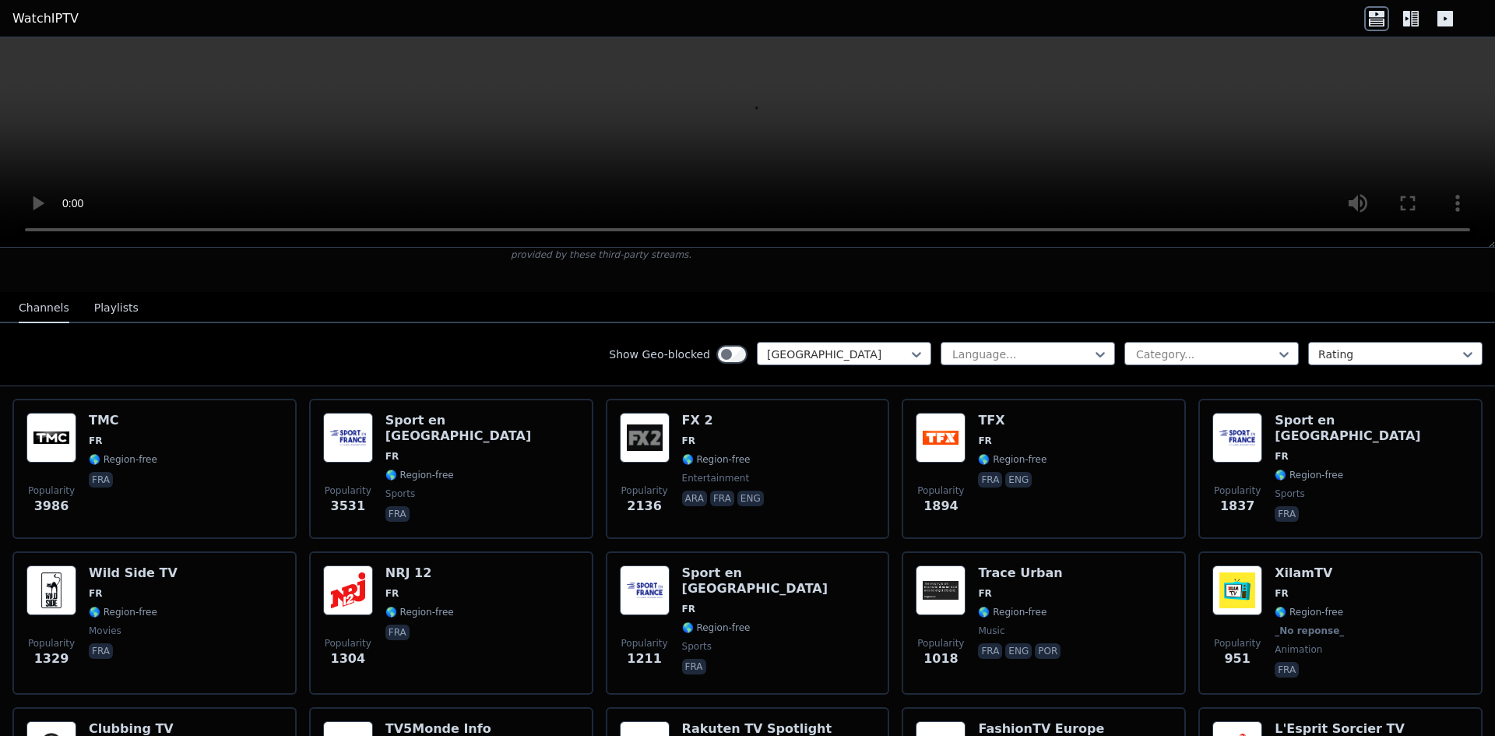
scroll to position [78, 0]
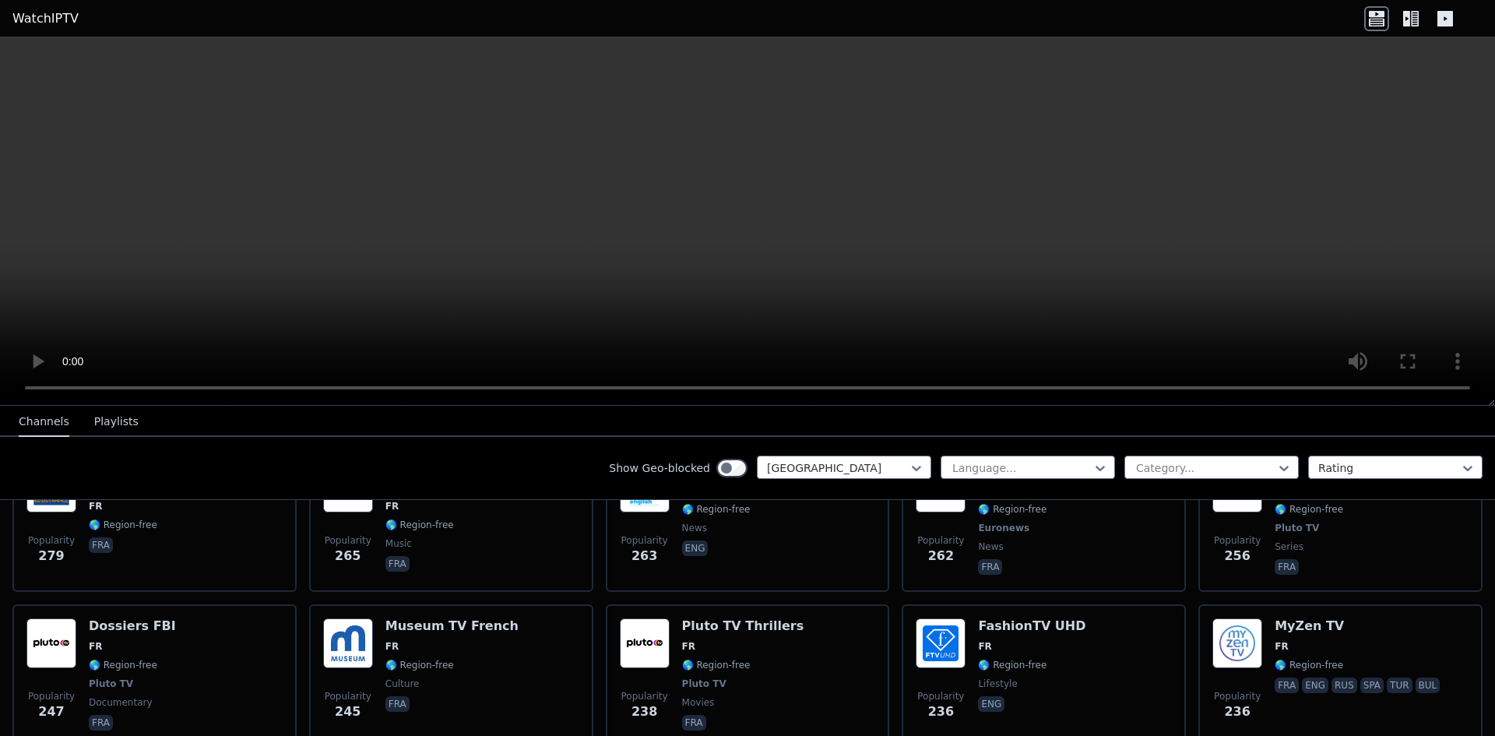
scroll to position [856, 0]
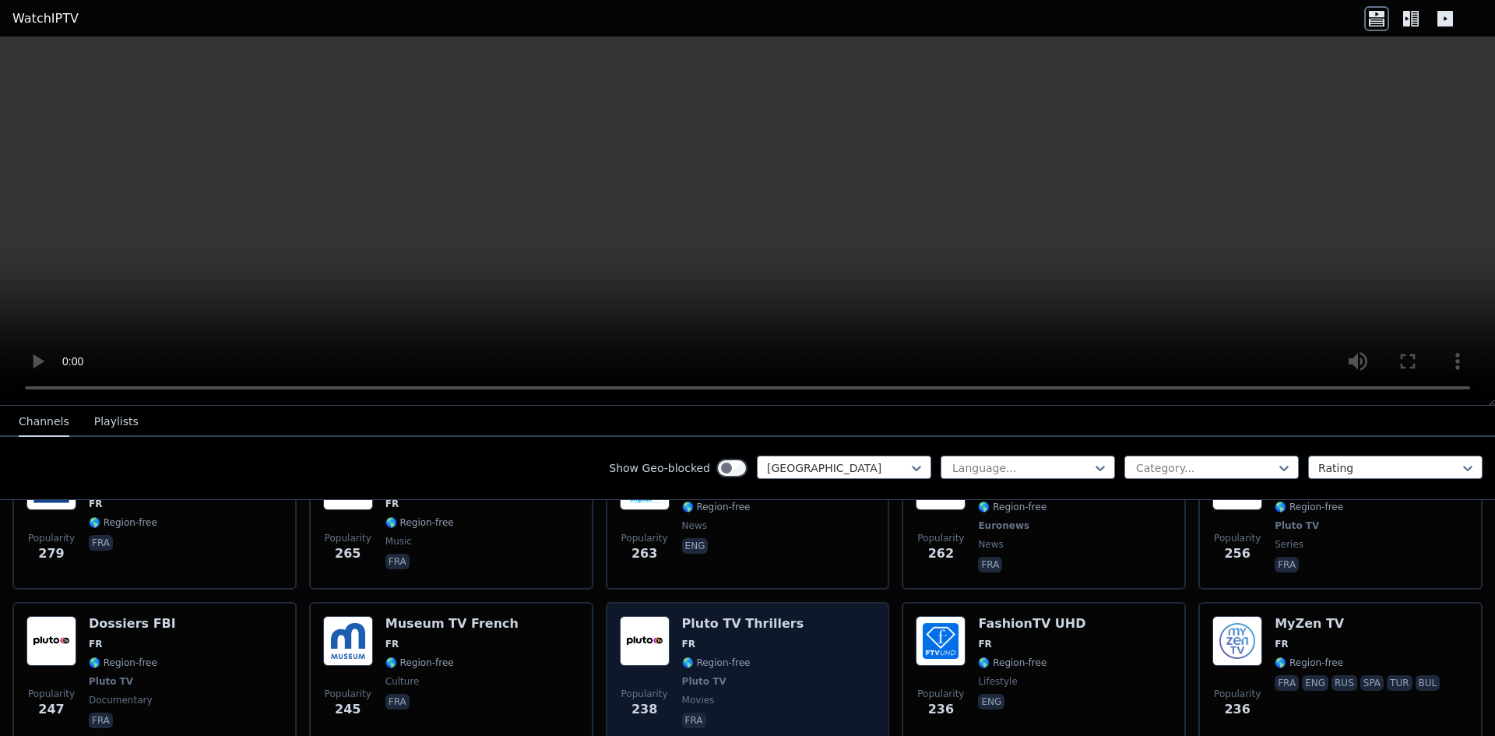
click at [728, 656] on span "🌎 Region-free" at bounding box center [716, 662] width 68 height 12
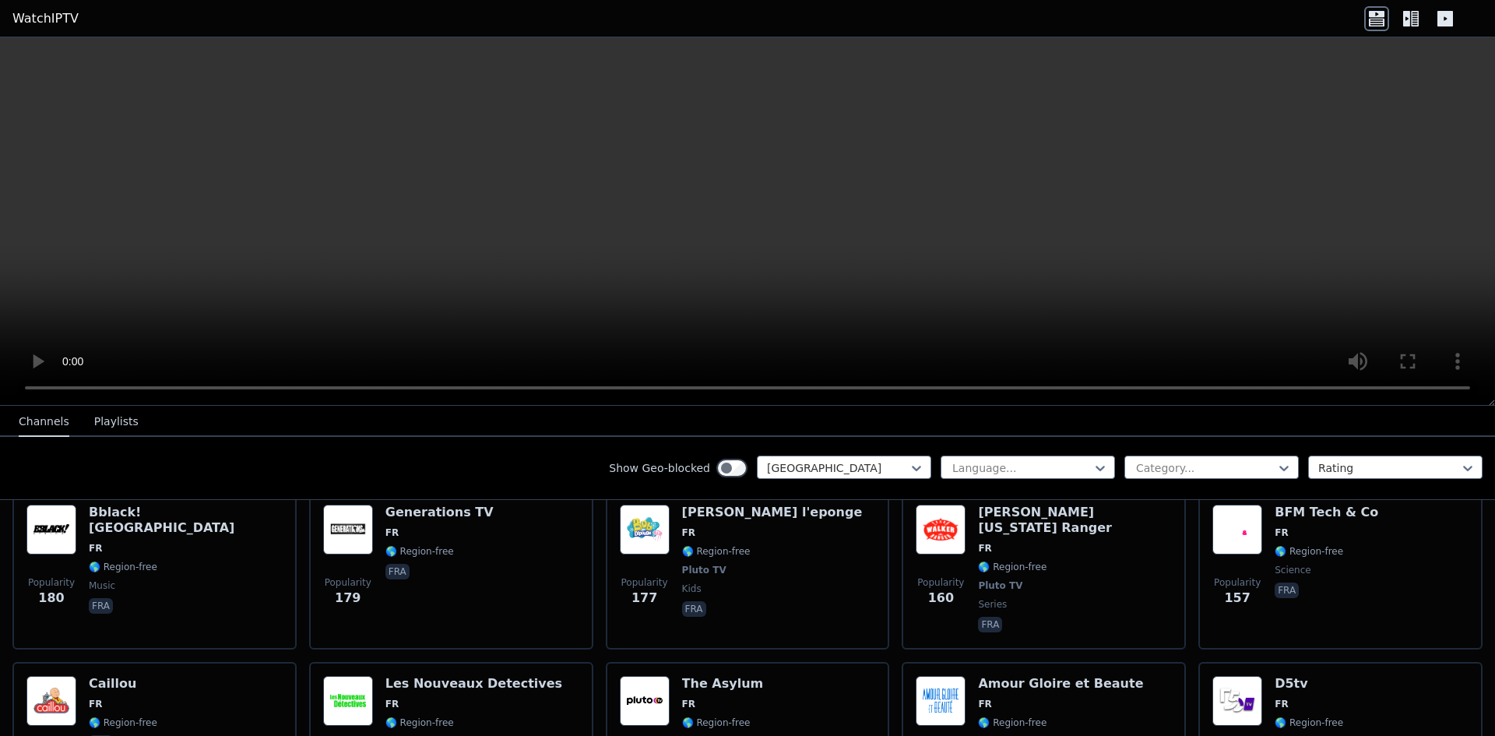
scroll to position [1479, 0]
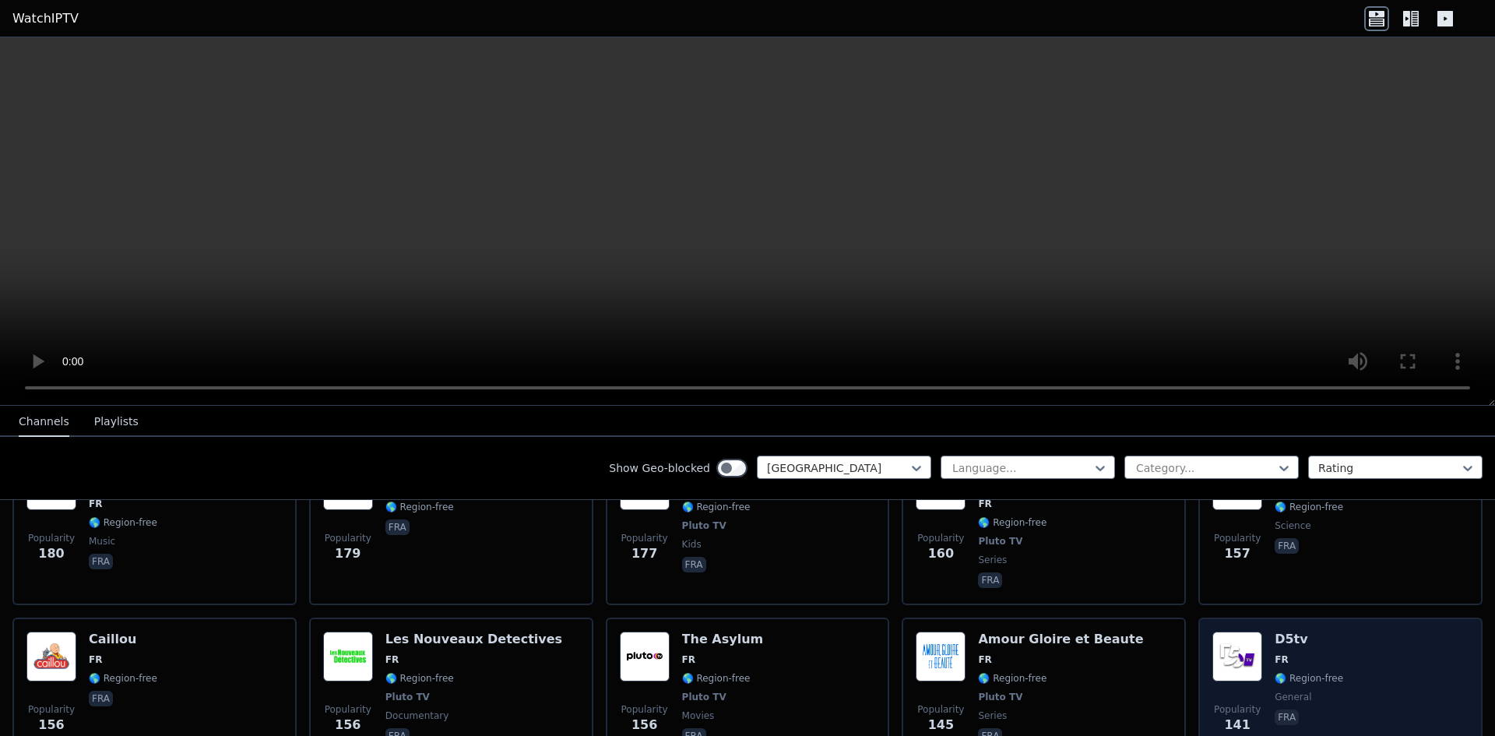
click at [1274, 653] on span "FR" at bounding box center [1280, 659] width 13 height 12
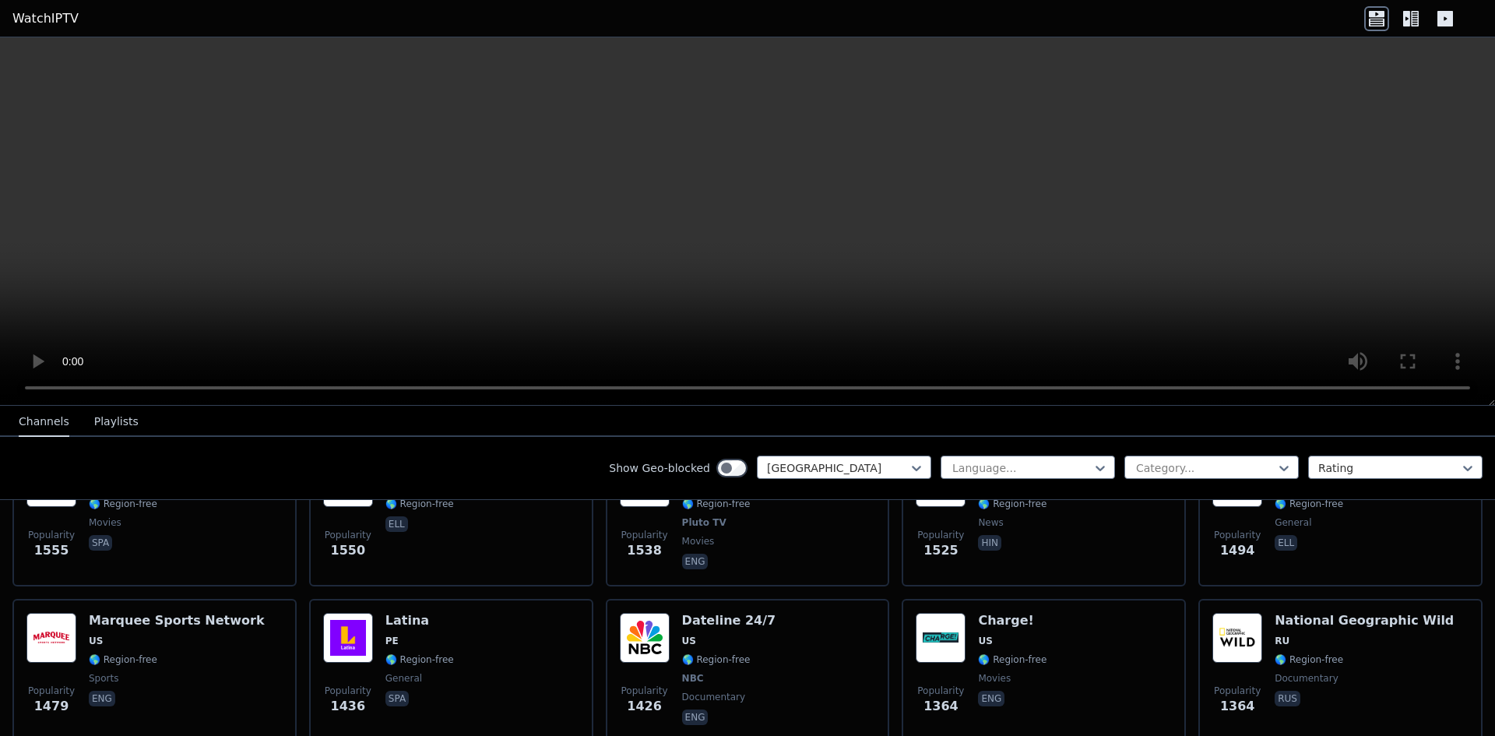
scroll to position [139, 0]
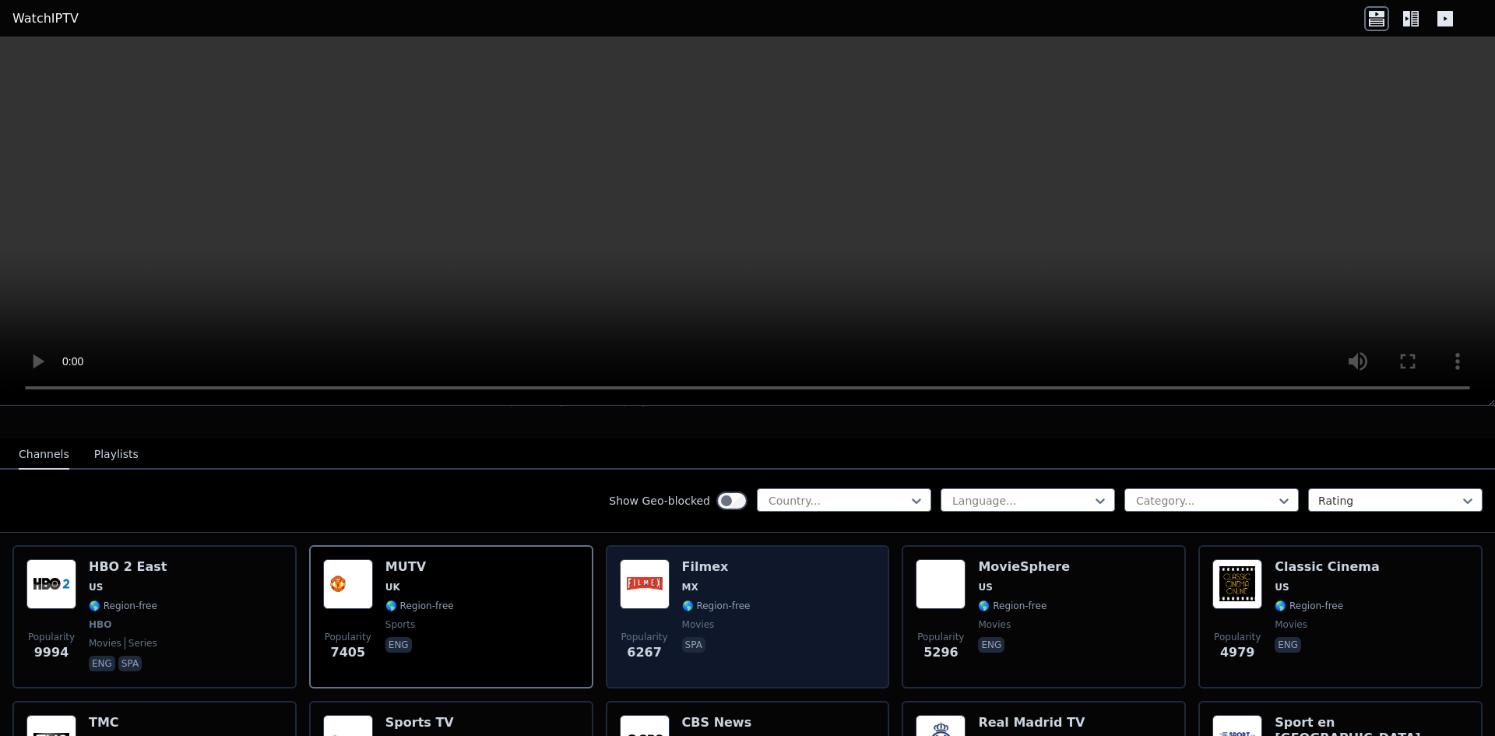
scroll to position [156, 0]
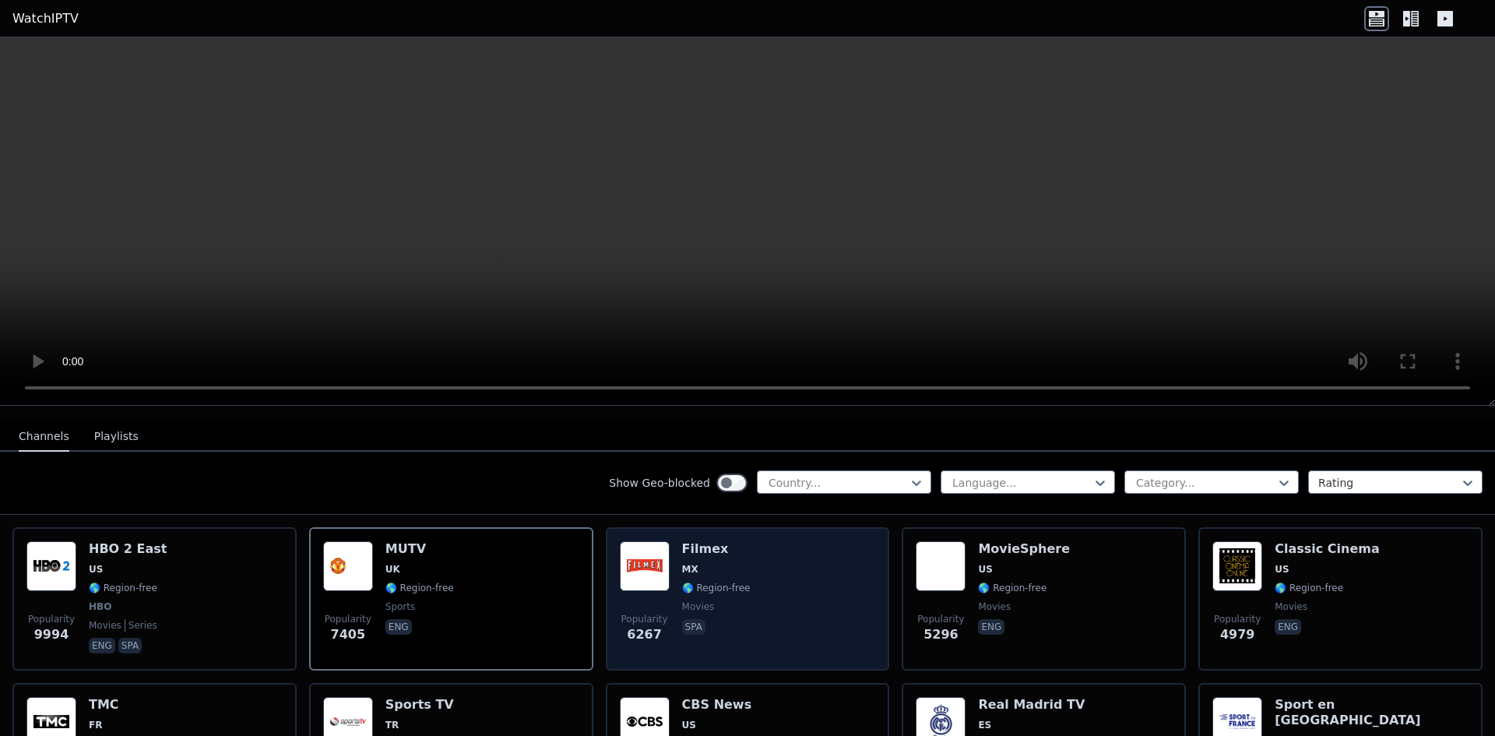
click at [763, 572] on div "Popularity 6267 Filmex MX 🌎 Region-free movies spa" at bounding box center [748, 598] width 256 height 115
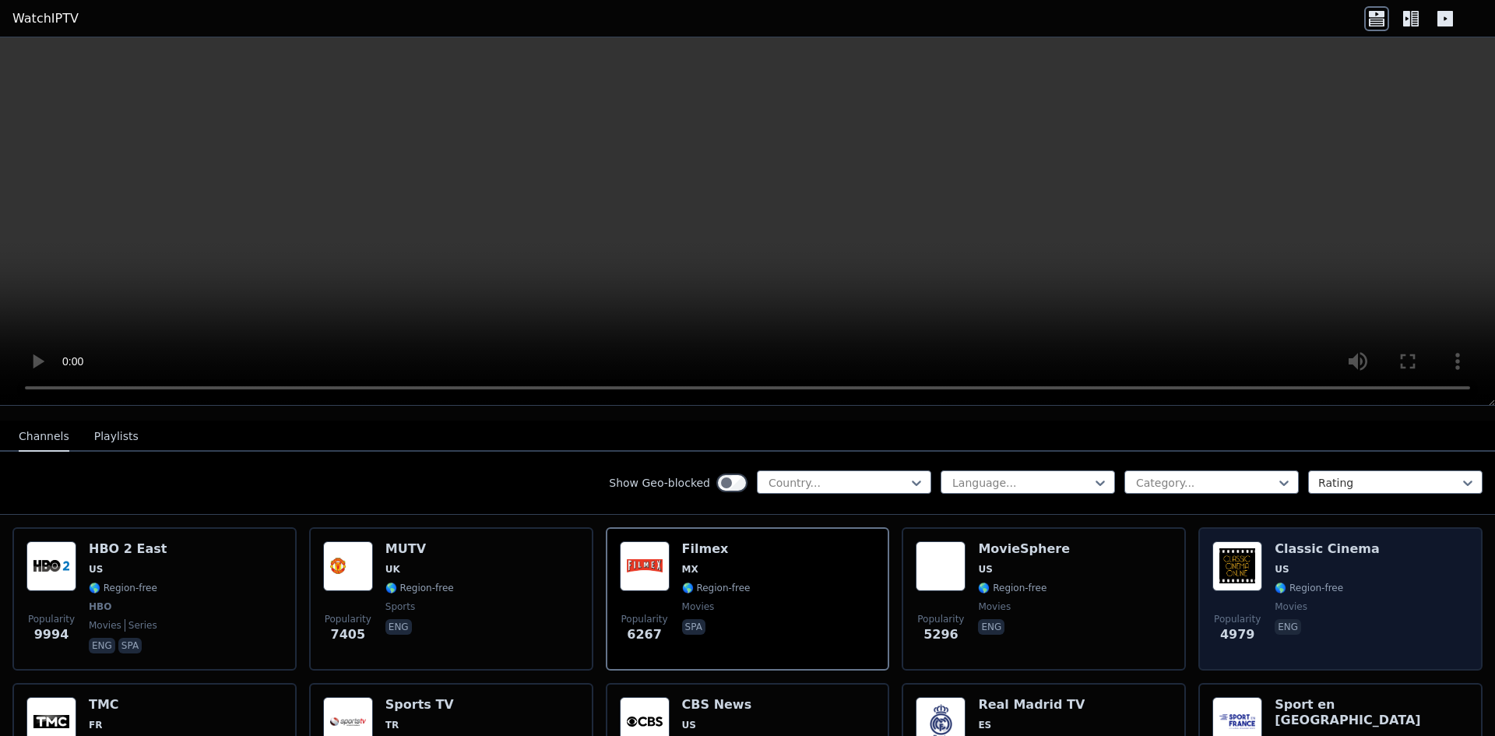
click at [1245, 567] on img at bounding box center [1237, 566] width 50 height 50
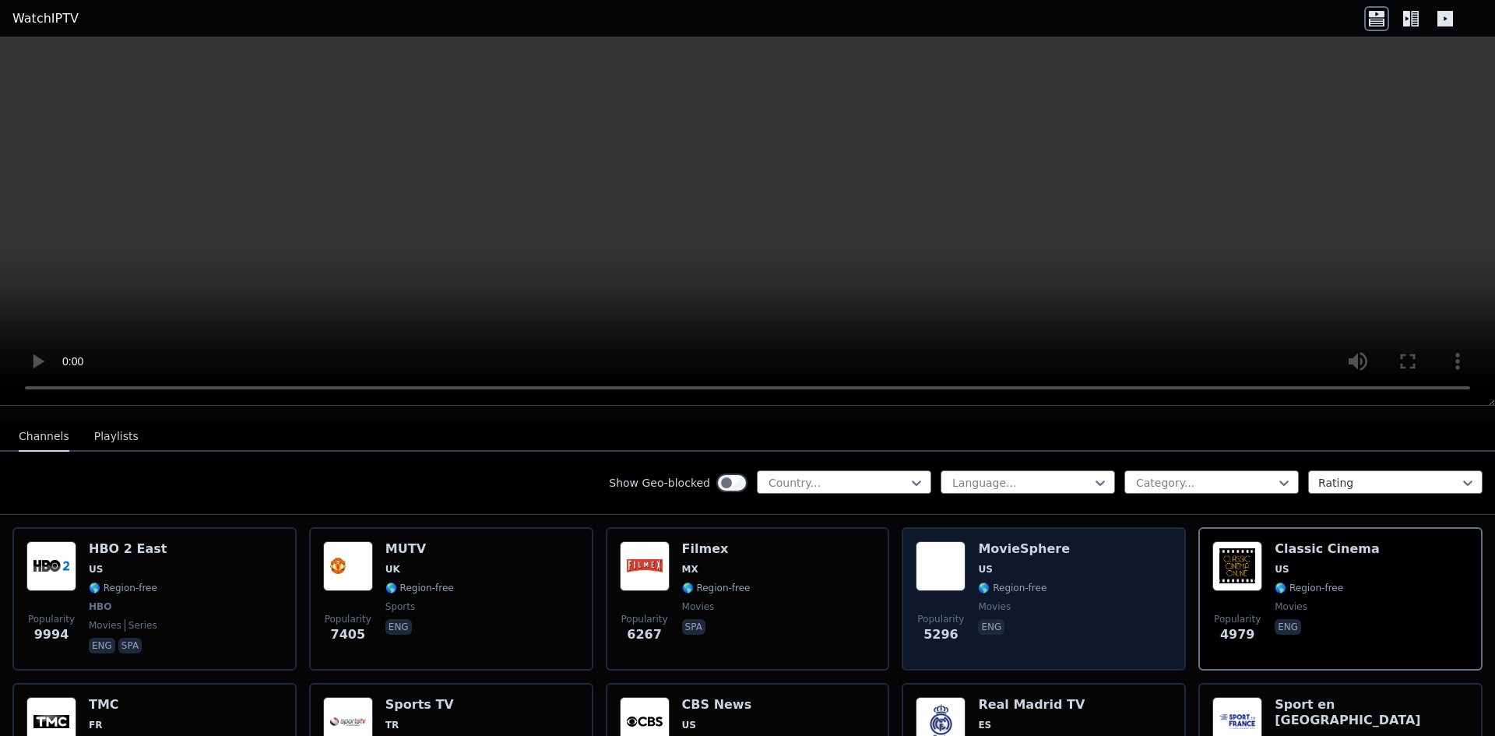
click at [1024, 619] on span "eng" at bounding box center [1024, 628] width 92 height 19
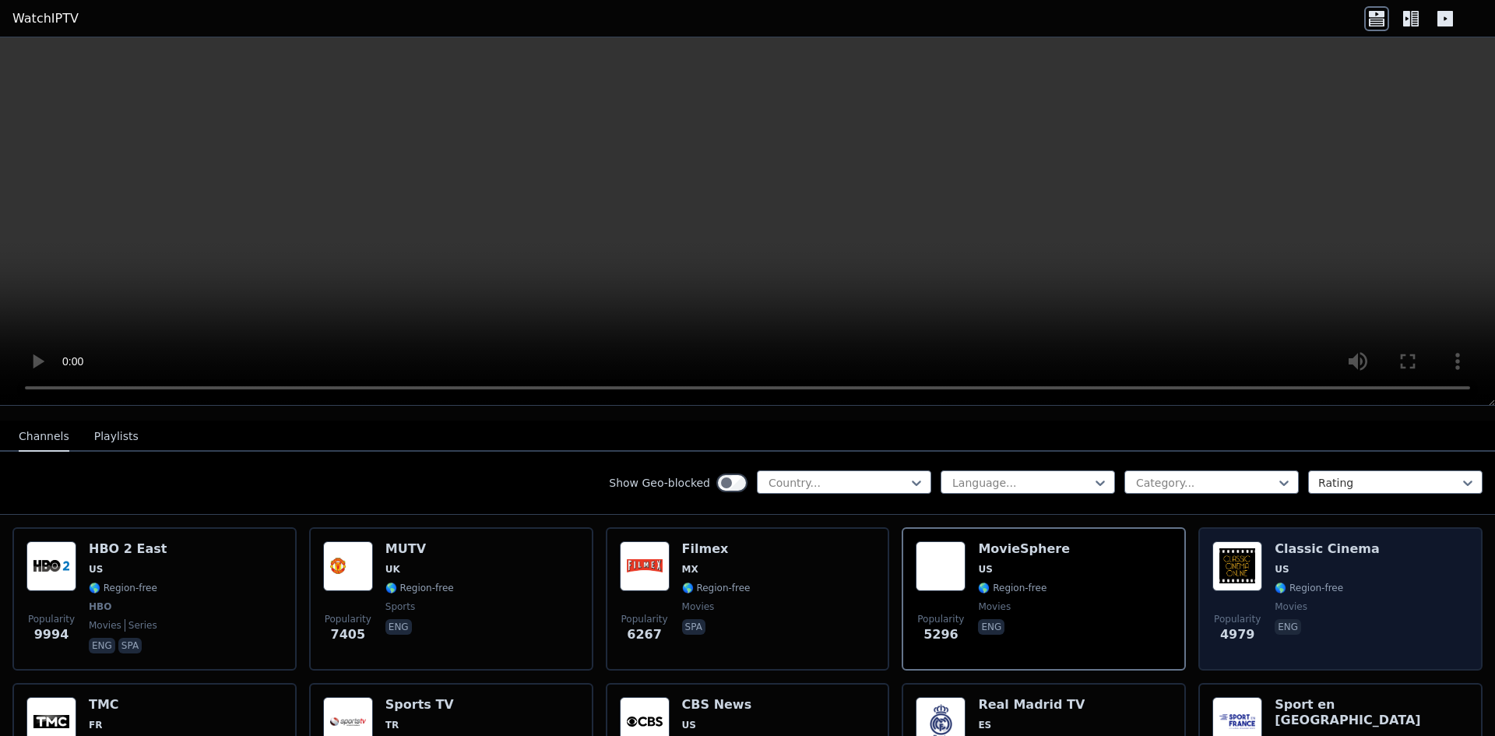
click at [1239, 589] on div "Popularity 4979" at bounding box center [1237, 598] width 50 height 115
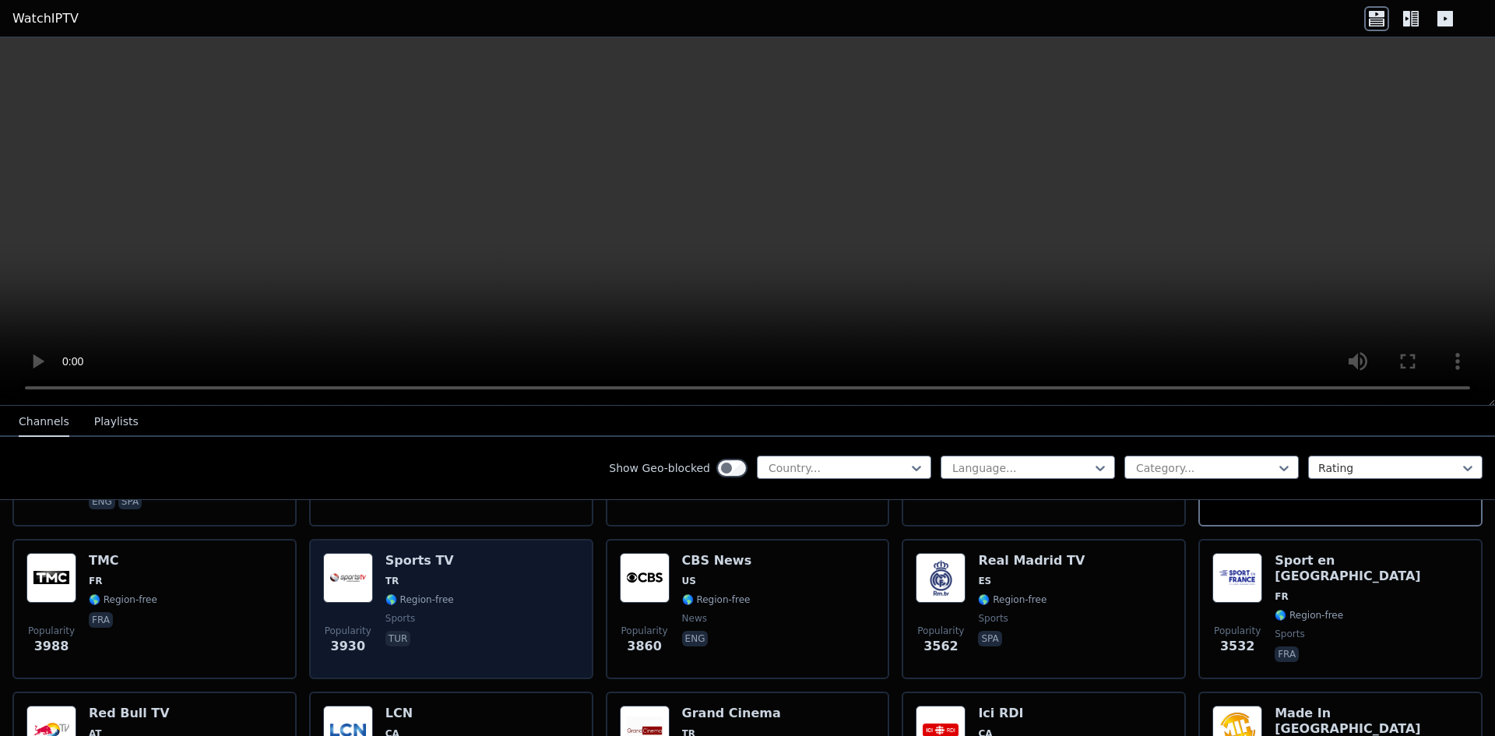
scroll to position [311, 0]
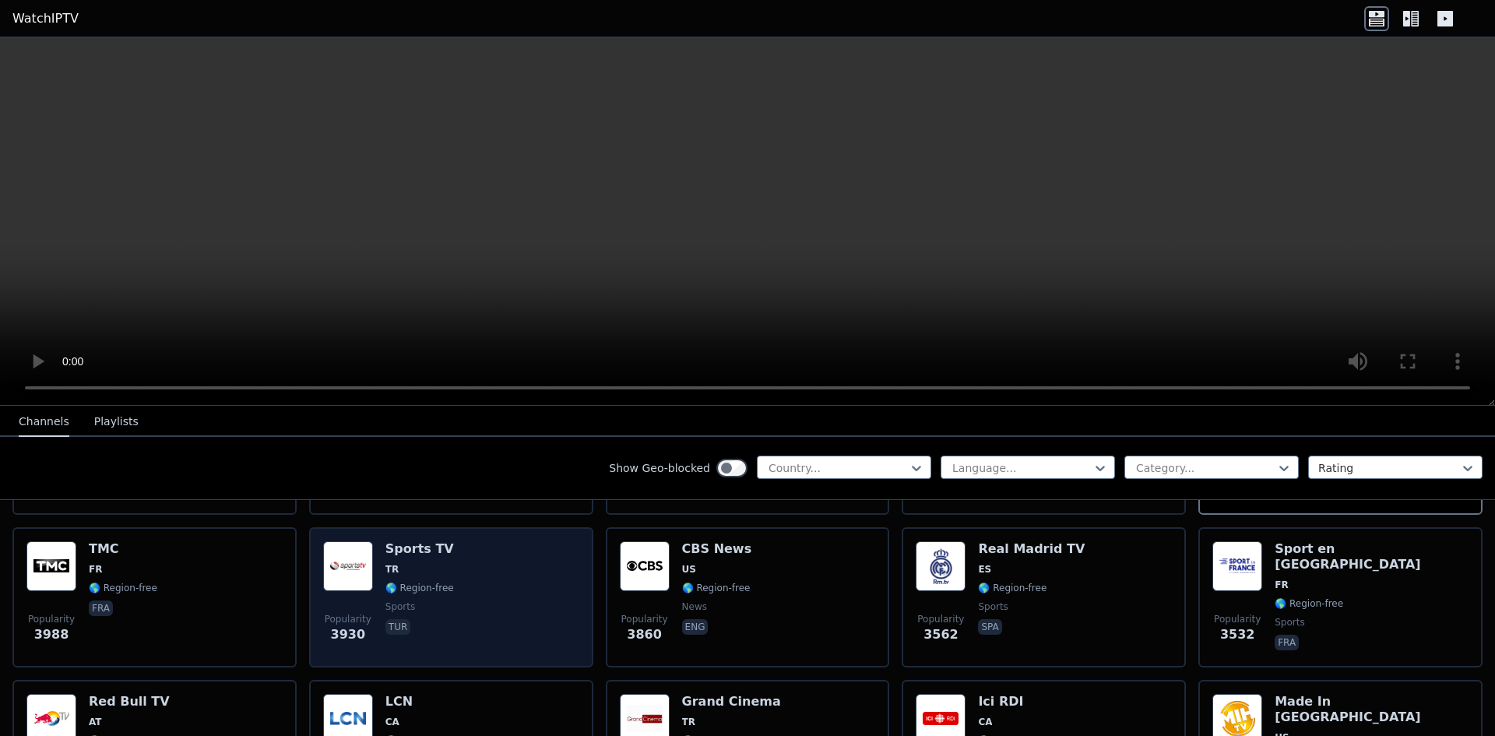
click at [395, 563] on span "TR" at bounding box center [419, 569] width 68 height 12
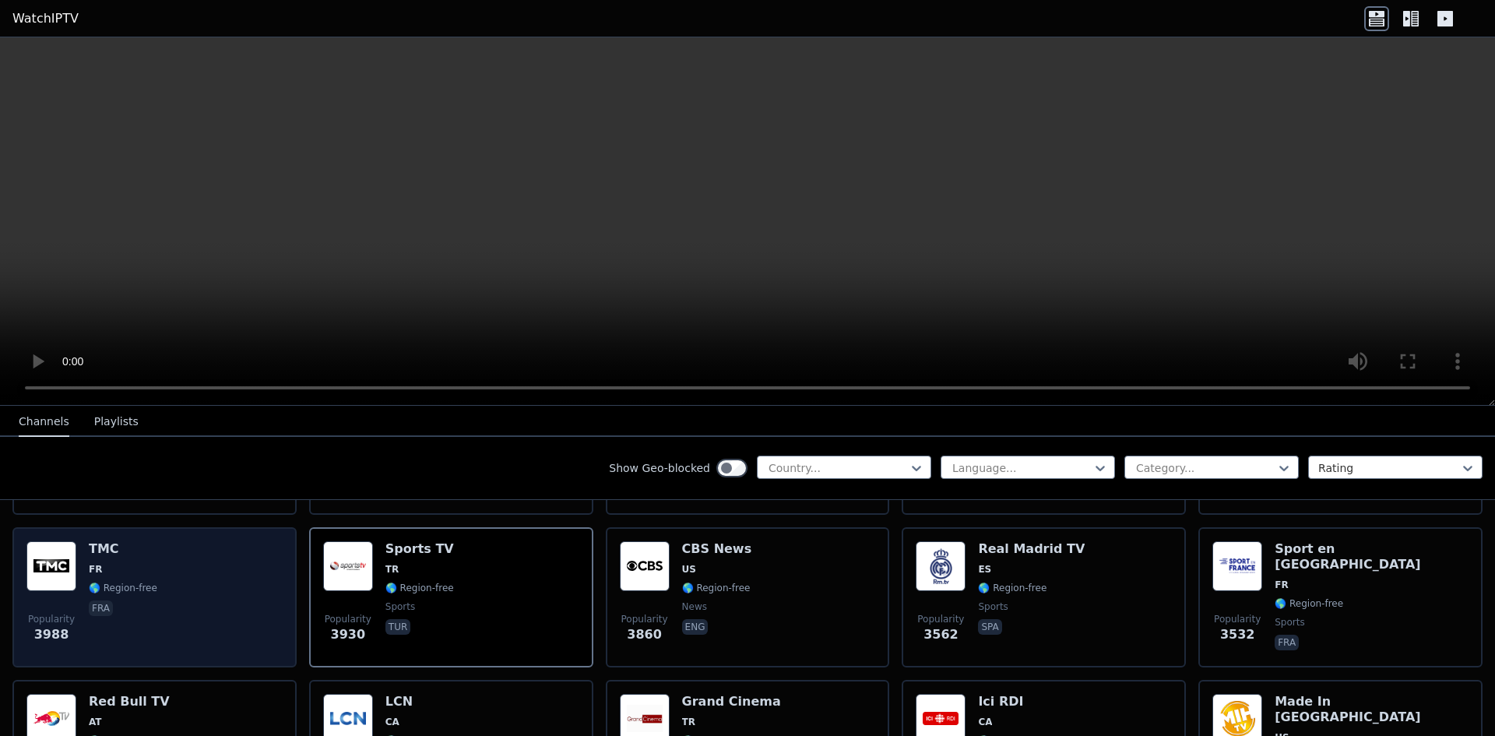
click at [215, 556] on div "Popularity 3988 TMC FR 🌎 Region-free fra" at bounding box center [154, 597] width 256 height 112
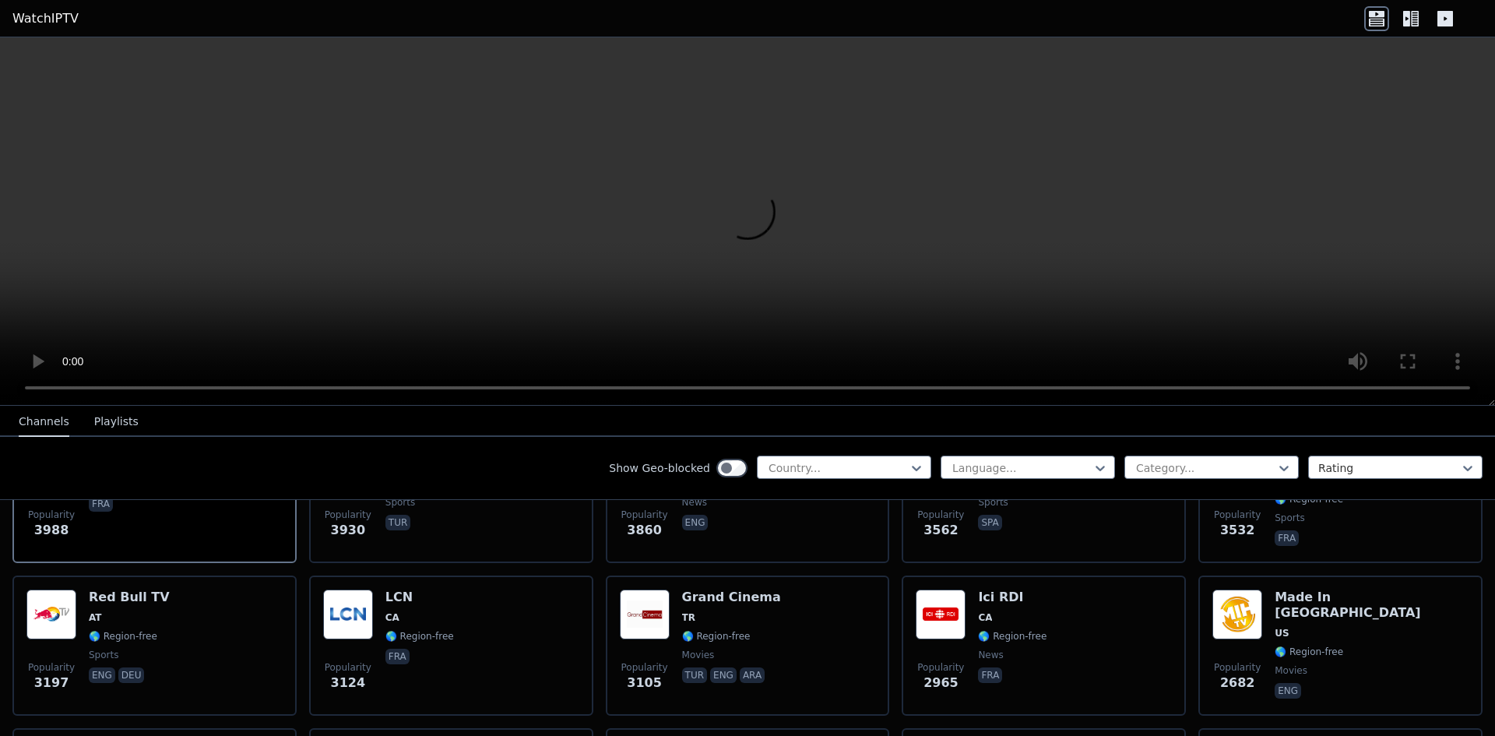
scroll to position [467, 0]
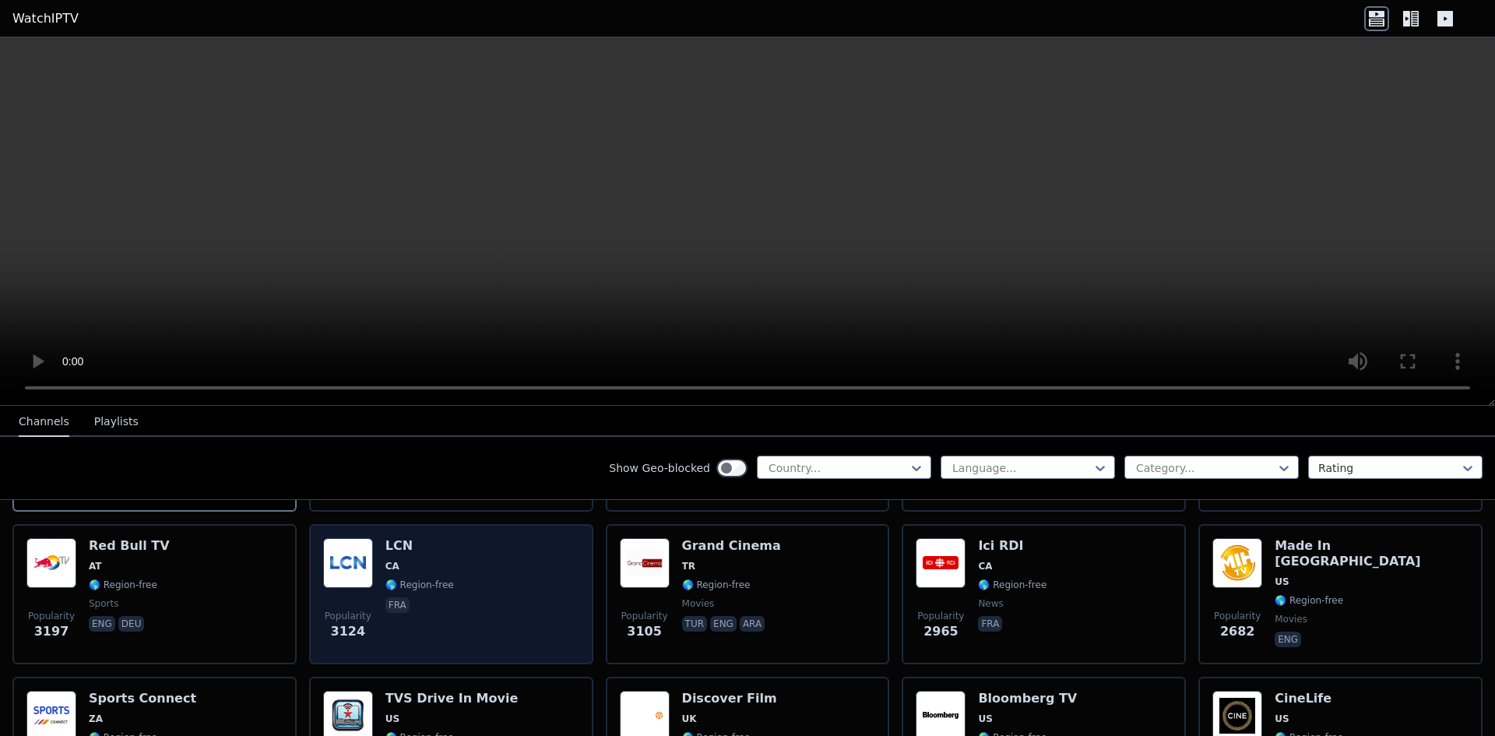
click at [377, 574] on div "Popularity 3124 LCN CA 🌎 Region-free fra" at bounding box center [451, 594] width 256 height 112
